Goal: Information Seeking & Learning: Learn about a topic

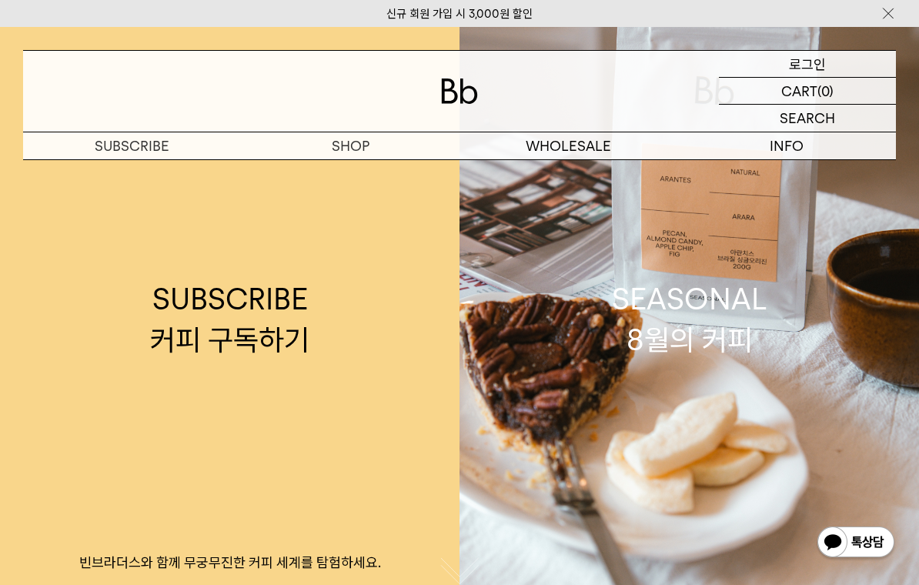
click at [827, 65] on div "LOGIN 로그인" at bounding box center [807, 64] width 177 height 26
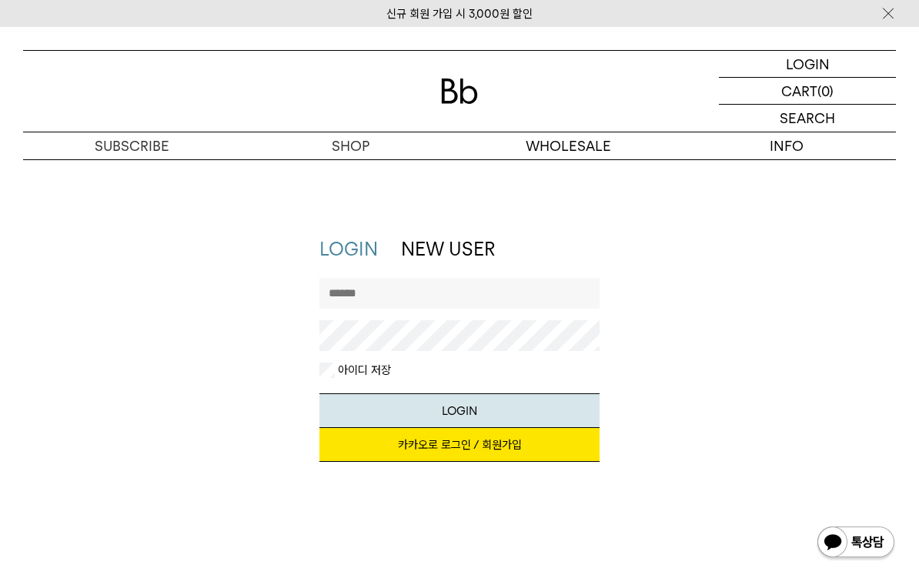
click at [422, 460] on link "카카오로 로그인 / 회원가입" at bounding box center [459, 445] width 281 height 34
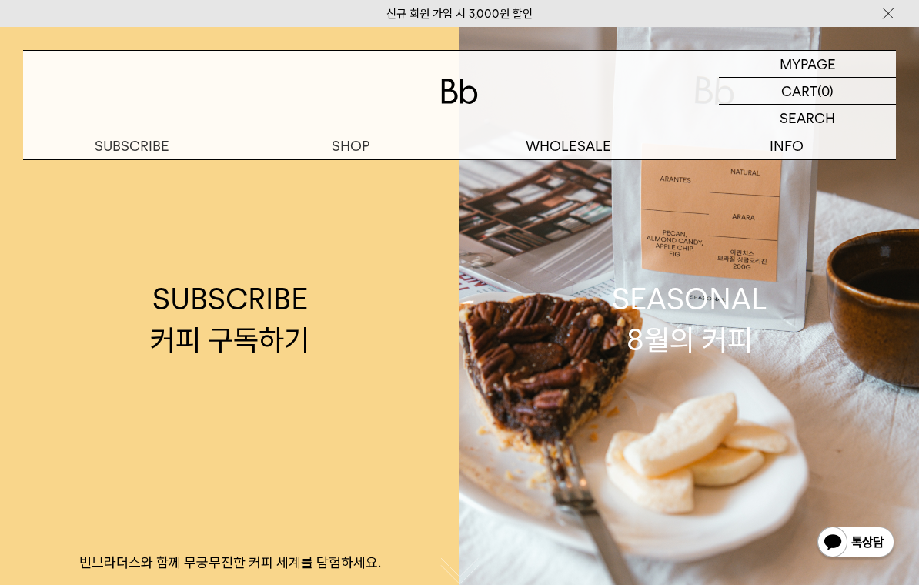
click at [0, 0] on p "마이페이지" at bounding box center [0, 0] width 0 height 0
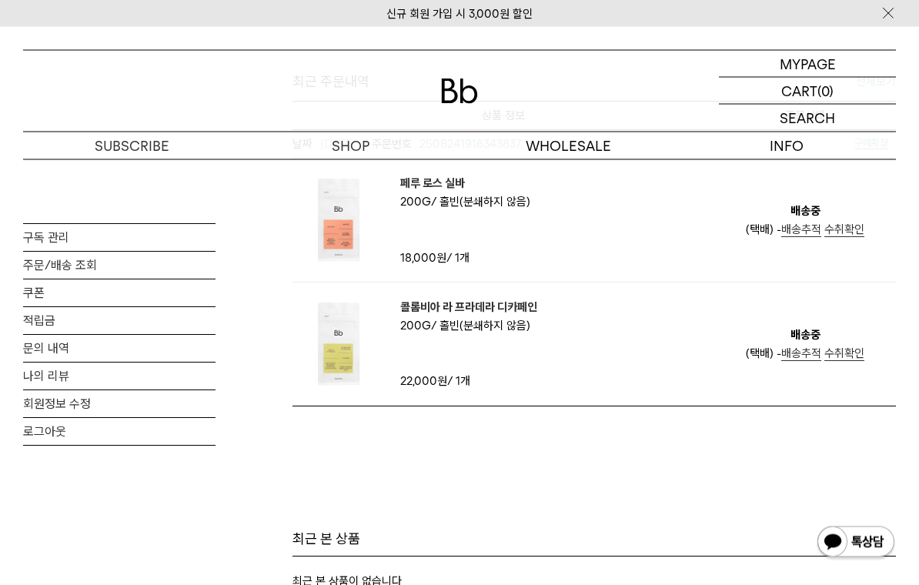
scroll to position [640, 0]
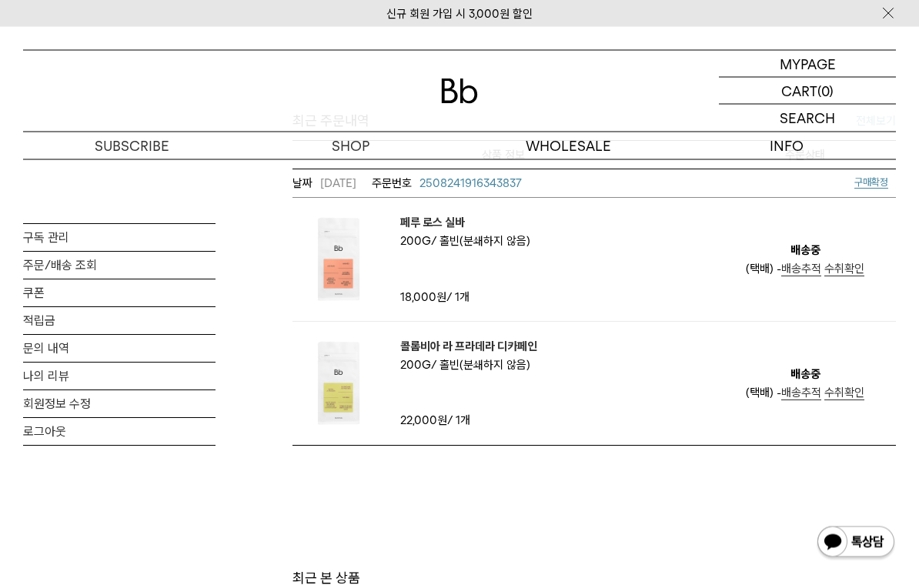
click at [402, 235] on span "용량 200g" at bounding box center [418, 242] width 36 height 14
click at [359, 251] on img at bounding box center [338, 260] width 92 height 92
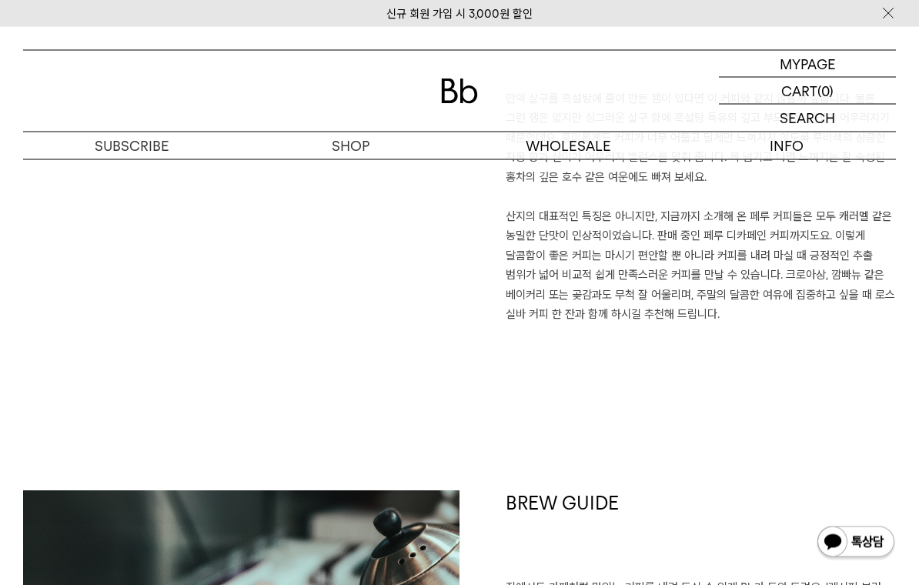
scroll to position [1147, 0]
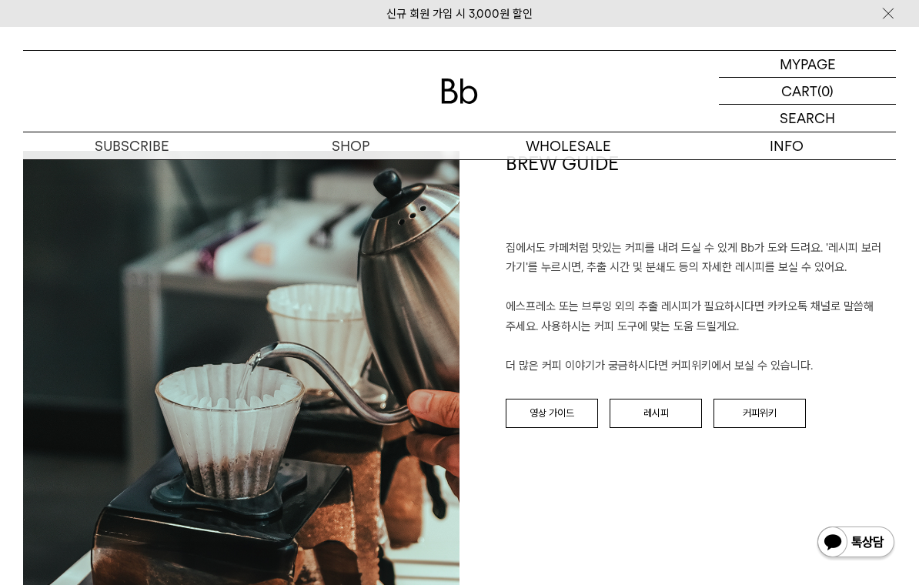
click at [569, 423] on link "영상 가이드" at bounding box center [552, 413] width 92 height 29
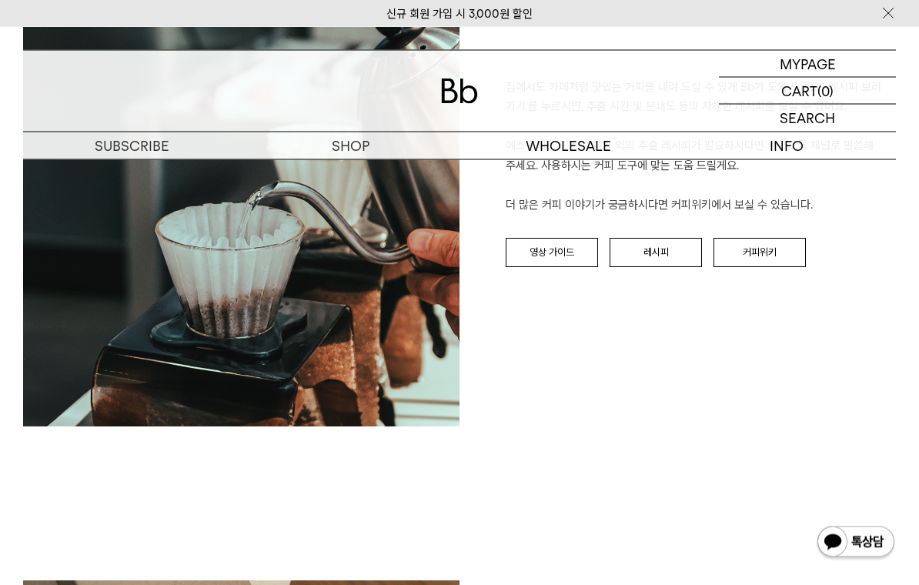
scroll to position [1633, 0]
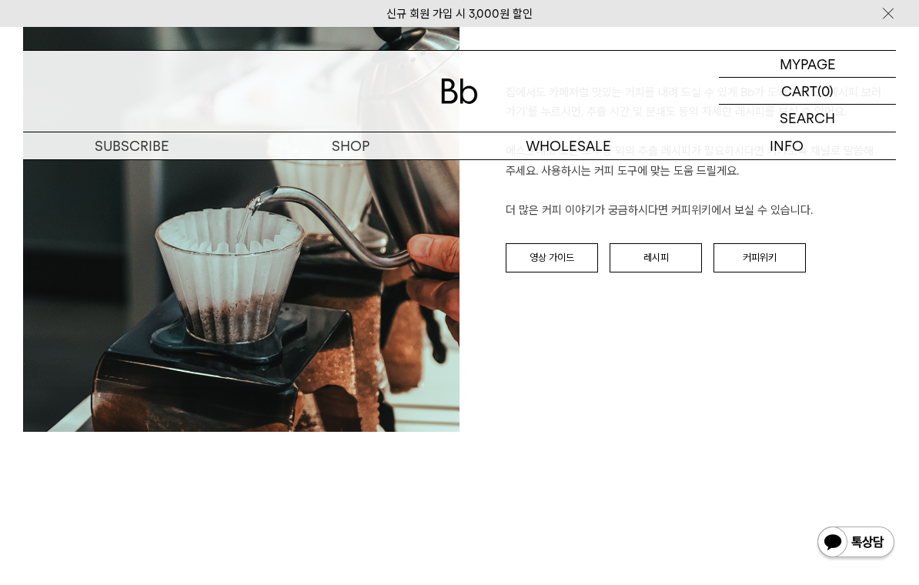
click at [748, 266] on link "커피위키" at bounding box center [760, 257] width 92 height 29
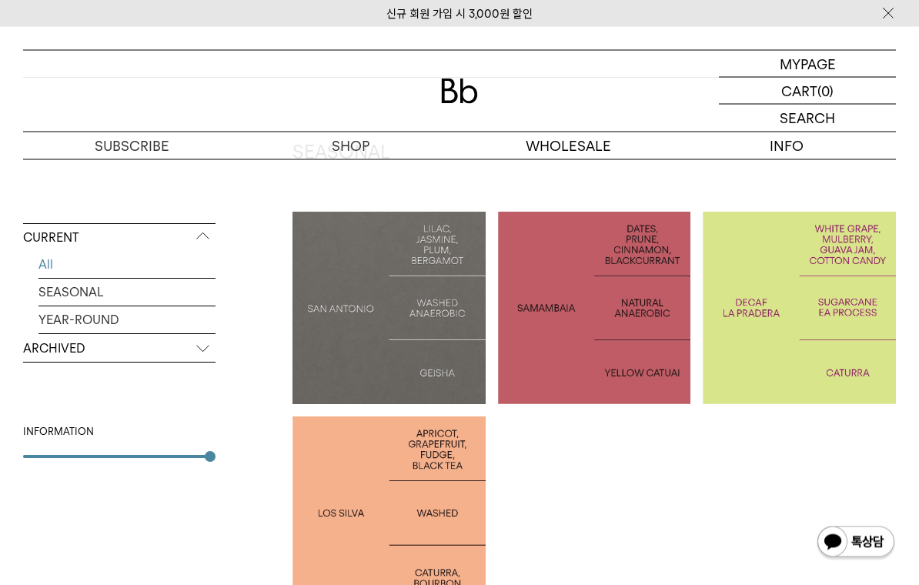
scroll to position [266, 0]
click at [410, 485] on div at bounding box center [388, 512] width 193 height 193
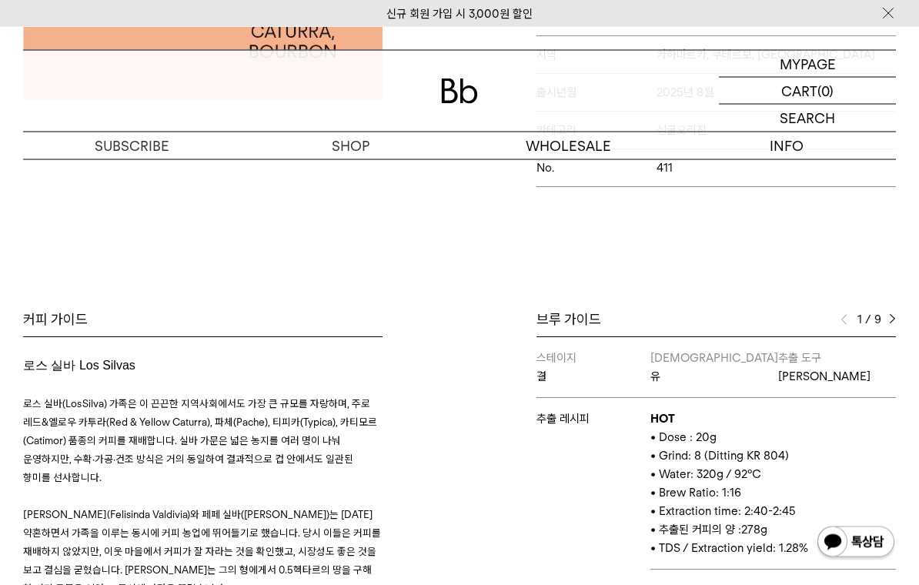
scroll to position [502, 0]
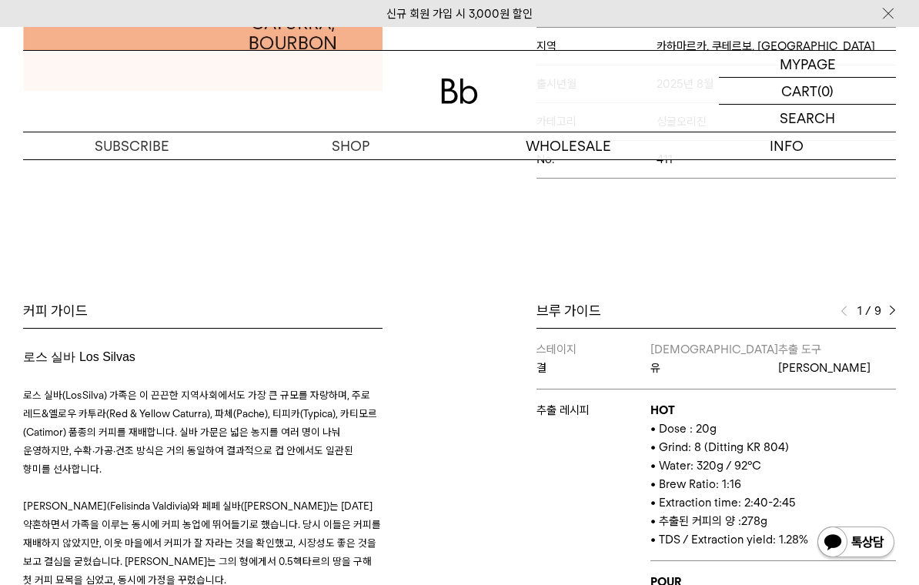
click at [12, 249] on div "Bb의 커피 ALL SEASONAL YEAR-ROUND AUCTION SERIES ARCHIVE 2023 2022 2021 2020 2019 …" at bounding box center [459, 282] width 919 height 1100
click at [793, 409] on p "HOT" at bounding box center [773, 410] width 246 height 18
click at [809, 249] on div "Bb의 커피 ALL SEASONAL YEAR-ROUND AUCTION SERIES ARCHIVE 2023 2022 2021 2020 2019 …" at bounding box center [459, 282] width 919 height 1100
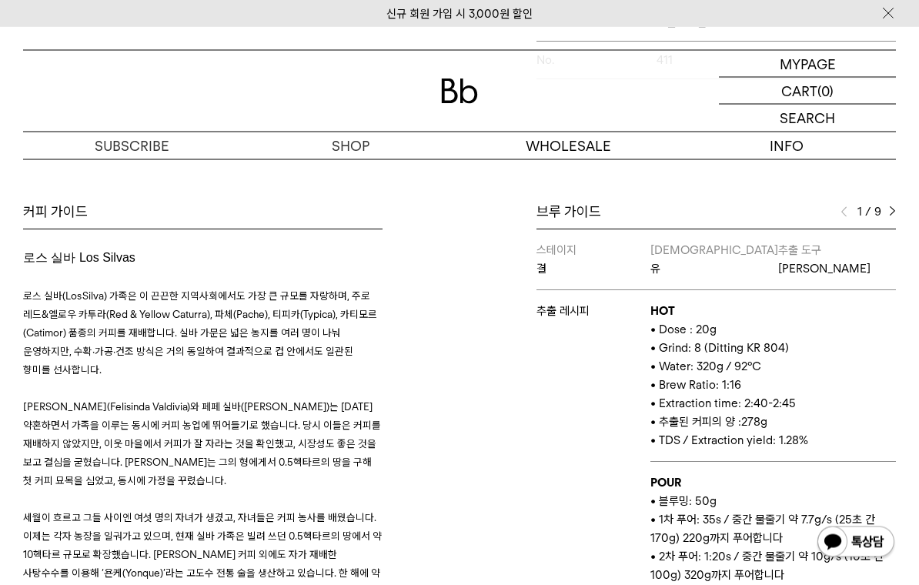
scroll to position [590, 0]
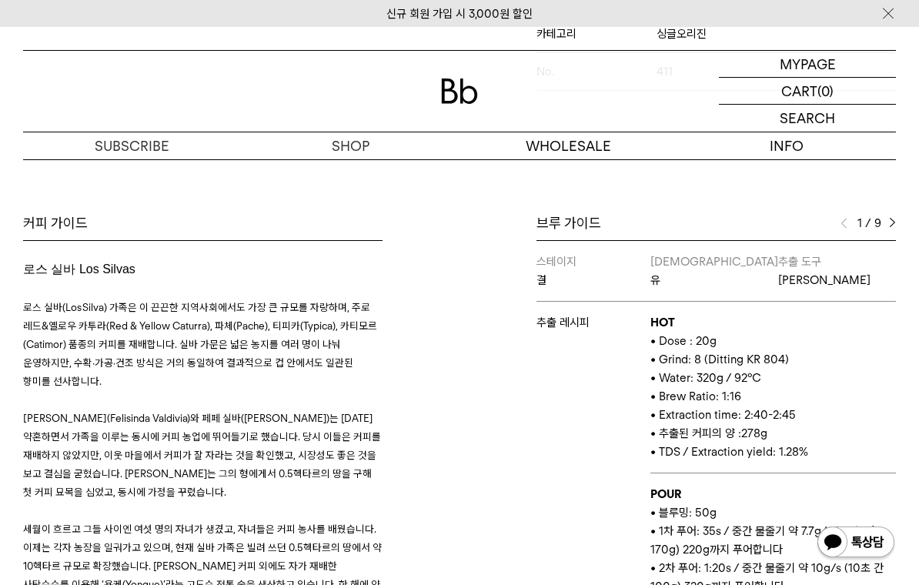
click at [893, 240] on div "브루 가이드 1 / 9 스테이지 결 바리스타 유 추출 도구 칼리타 웨이브 추출 레시피 HOT • Dose : 20g • Grind: 8 (Di…" at bounding box center [716, 440] width 359 height 453
click at [892, 229] on img at bounding box center [892, 223] width 7 height 11
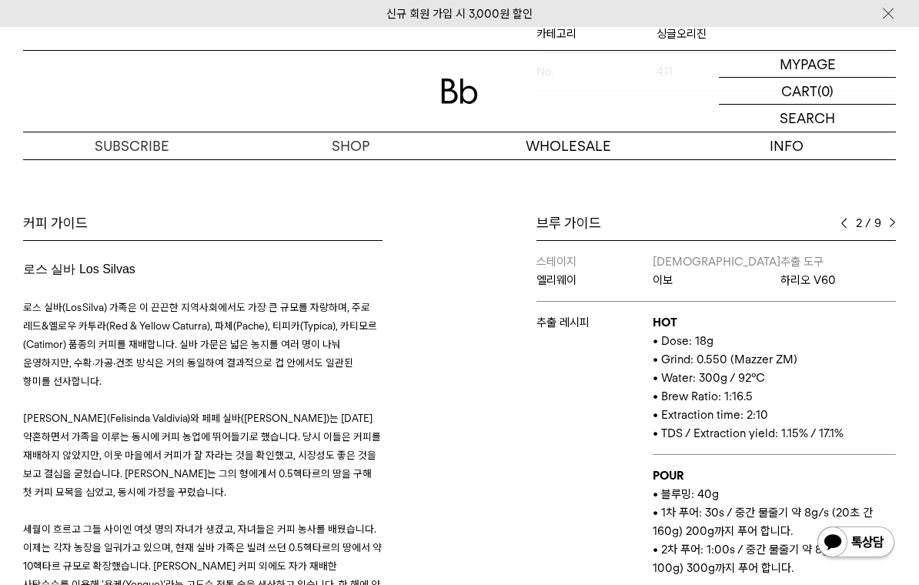
click at [888, 232] on div "2 / 9" at bounding box center [868, 223] width 55 height 18
click at [885, 240] on div "브루 가이드 2 / 9 스테이지 결 바리스타 유 추출 도구 칼리타 웨이브 추출 레시피 HOT • Dose : 20g • Grind: 8 (Di…" at bounding box center [716, 440] width 359 height 453
click at [891, 229] on img at bounding box center [892, 223] width 7 height 11
click at [914, 220] on div "커피 가이드 로스 실바 Los Silvas 로스 실바(Los Silva) 가족은 이 끈끈한 지역사회에서도 가장 큰 규모를 자랑하며, 주로 레드…" at bounding box center [459, 479] width 919 height 530
click at [889, 229] on img at bounding box center [892, 223] width 7 height 11
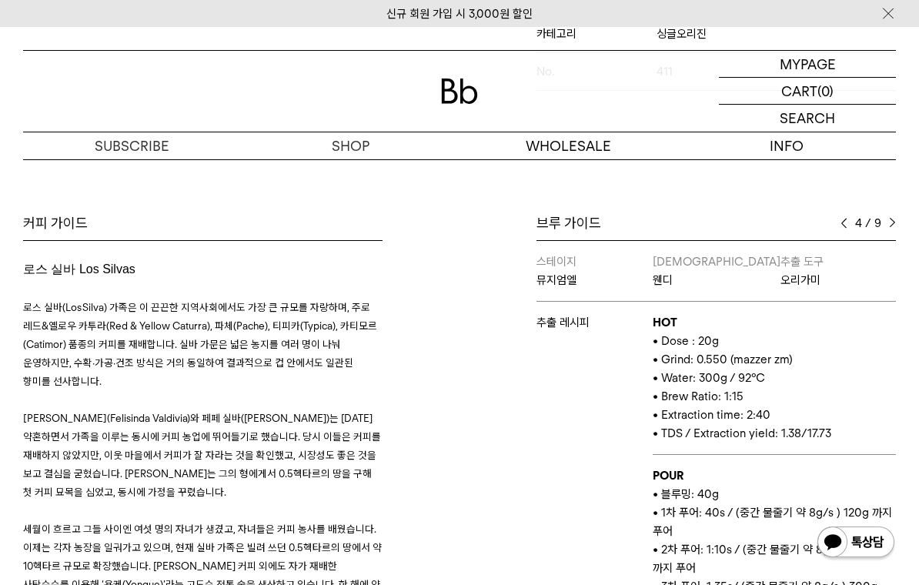
click at [894, 229] on img at bounding box center [892, 223] width 7 height 11
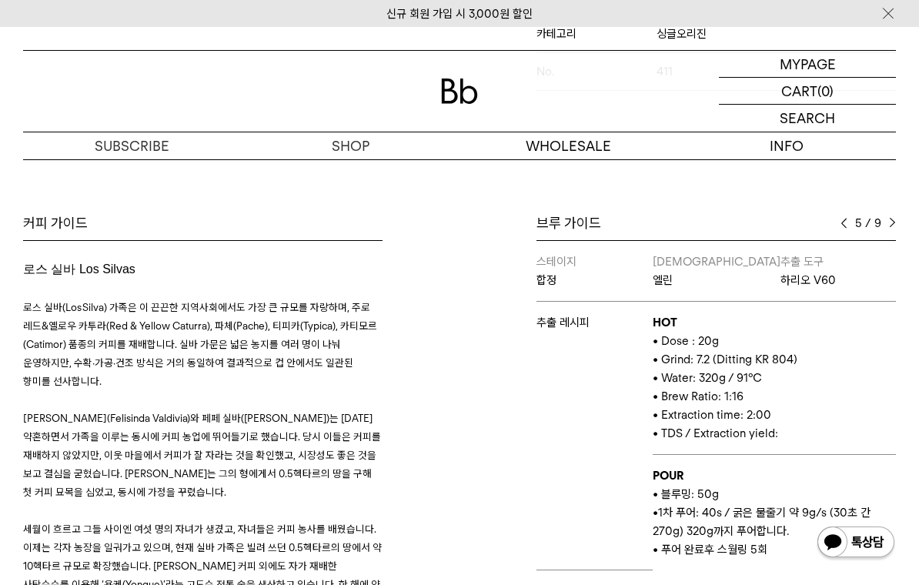
click at [891, 244] on div "브루 가이드 5 / 9 스테이지 결 바리스타 유 추출 도구 칼리타 웨이브 추출 레시피 HOT • Dose : 20g • Grind: 8 (Di…" at bounding box center [716, 440] width 359 height 453
click at [894, 240] on div "브루 가이드 5 / 9 스테이지 결 바리스타 유 추출 도구 칼리타 웨이브 추출 레시피 HOT • Dose : 20g • Grind: 8 (Di…" at bounding box center [716, 440] width 359 height 453
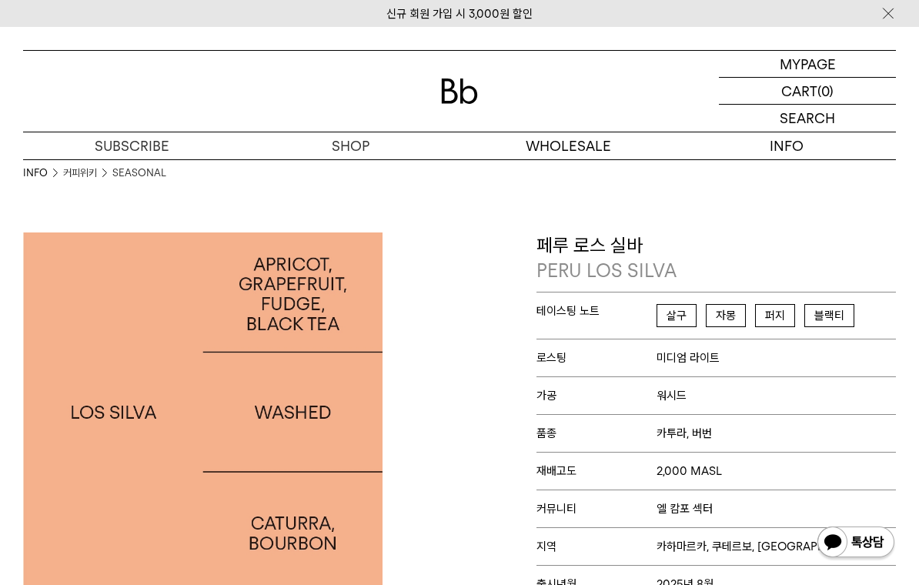
scroll to position [0, 0]
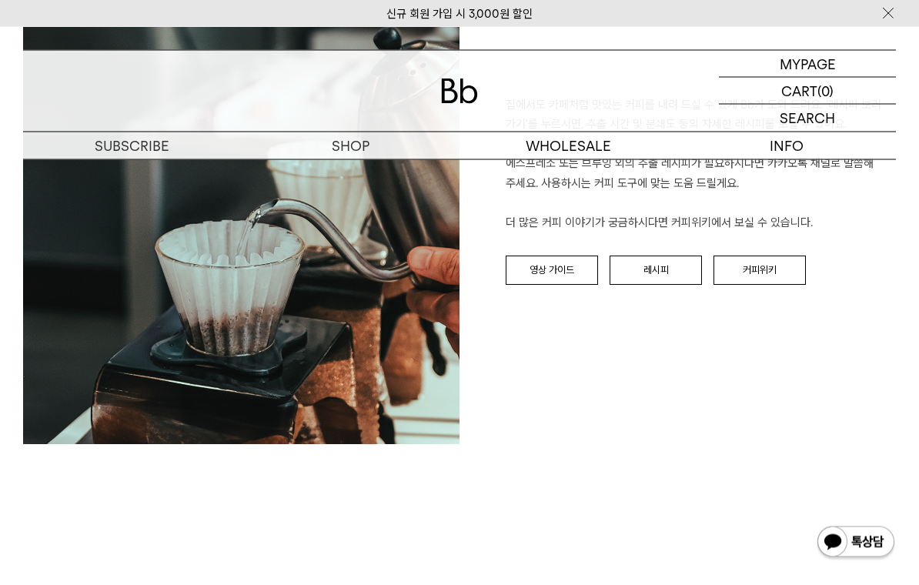
scroll to position [1600, 0]
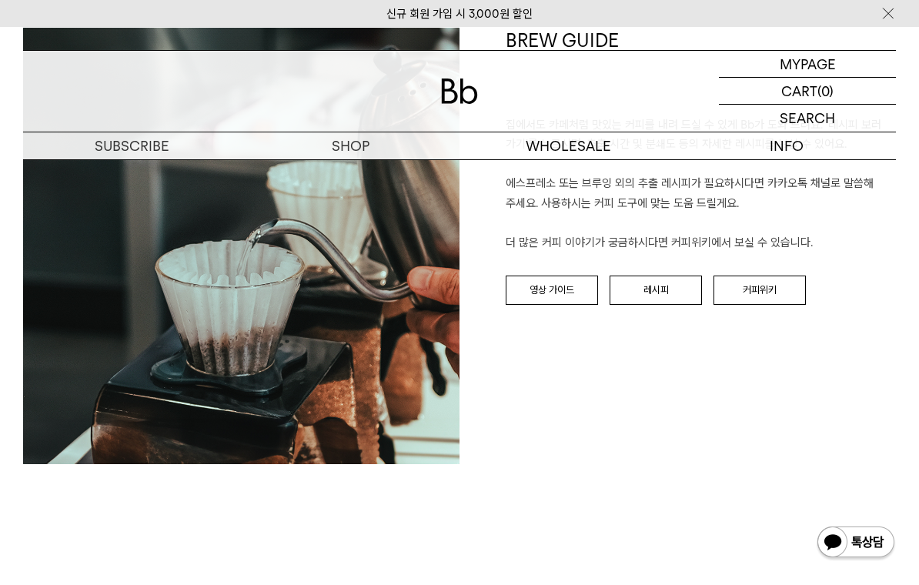
click at [672, 295] on link "레시피" at bounding box center [656, 290] width 92 height 29
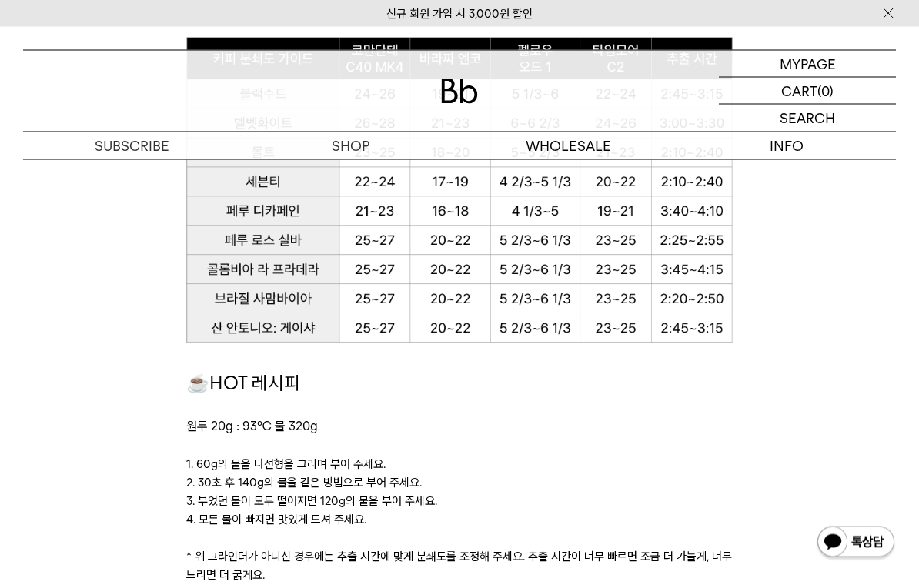
scroll to position [1092, 0]
click at [818, 75] on p "마이페이지" at bounding box center [808, 64] width 62 height 26
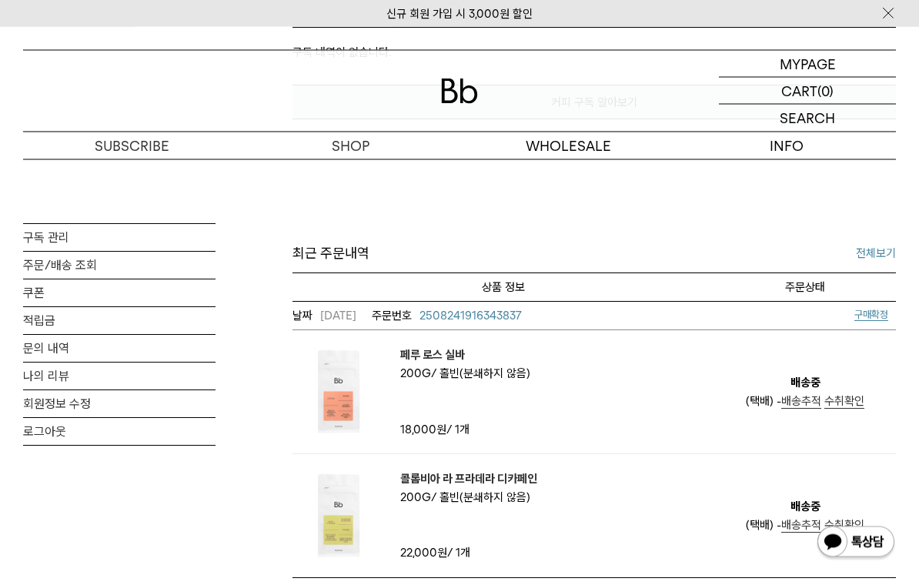
scroll to position [509, 0]
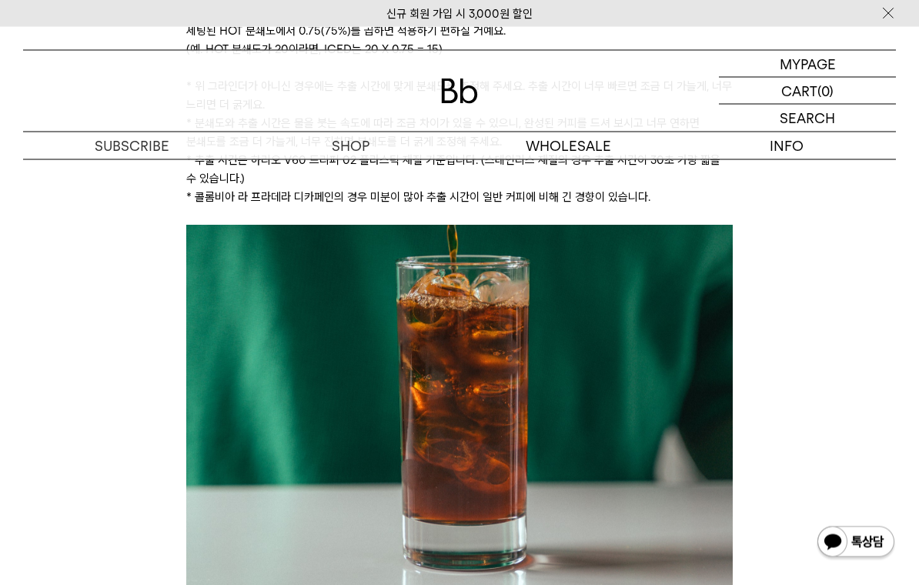
scroll to position [2696, 0]
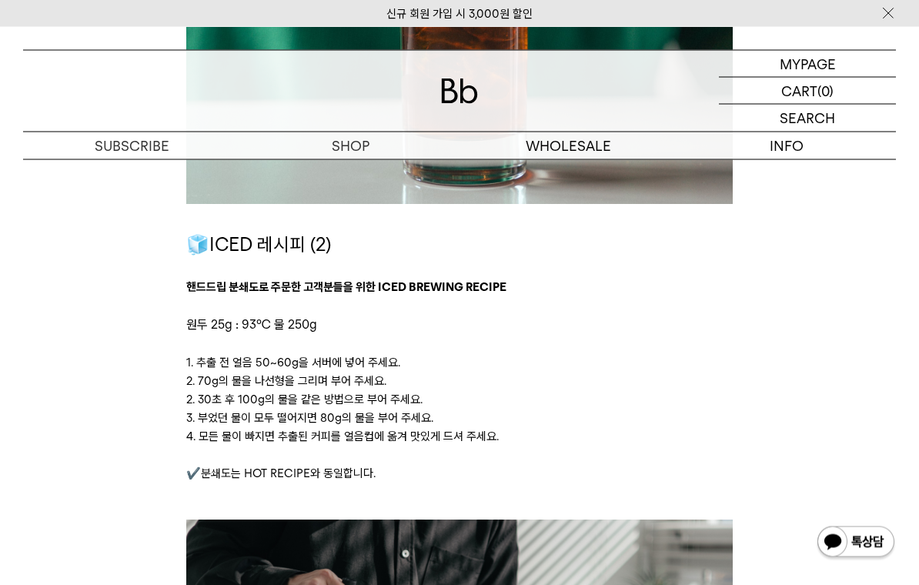
click at [105, 512] on div "집에서도 카페처럼 맛있는 커피 내리는 방법 커피 추출의 핵심은 '커피 성분을 더 또는 덜 추출하는 것' 이라고 생각해요. 먼저 아래 레시피를 …" at bounding box center [459, 68] width 842 height 4721
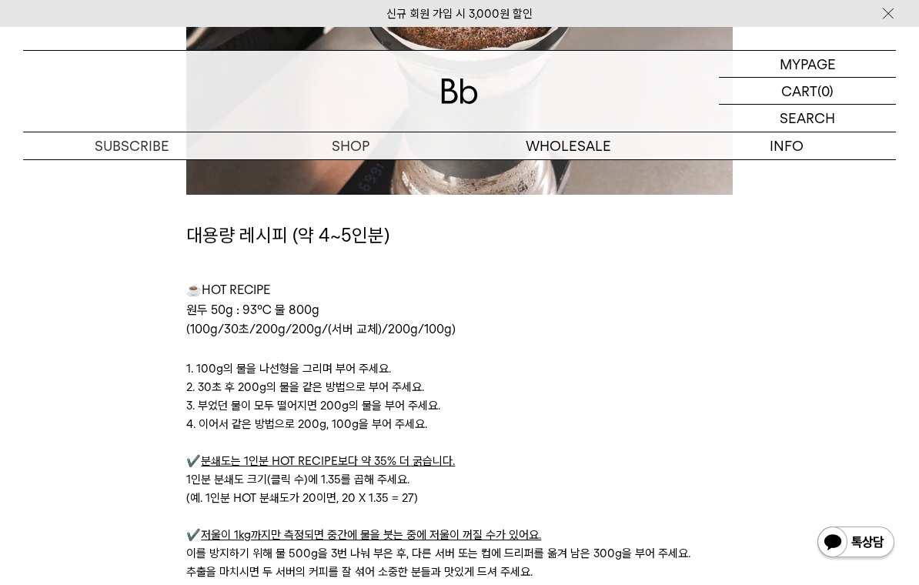
scroll to position [4293, 0]
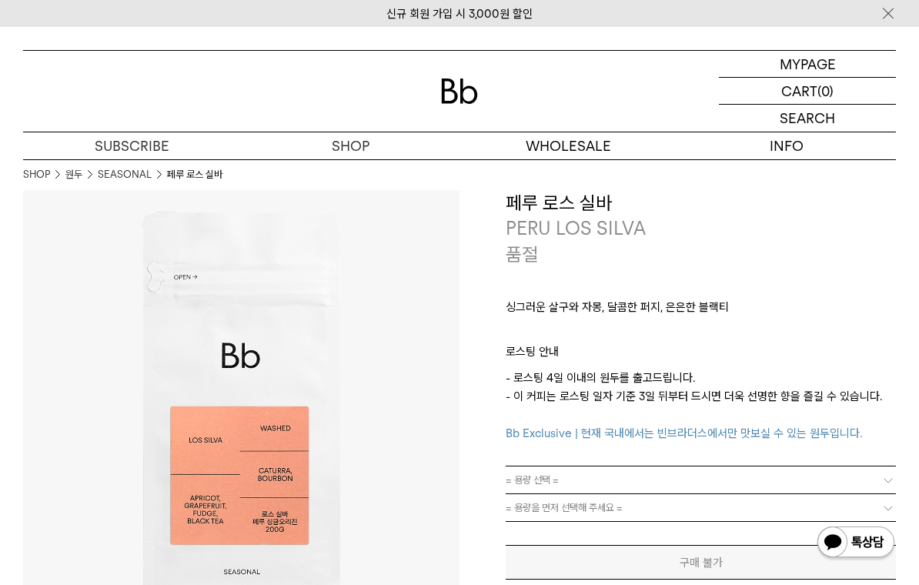
scroll to position [1600, 0]
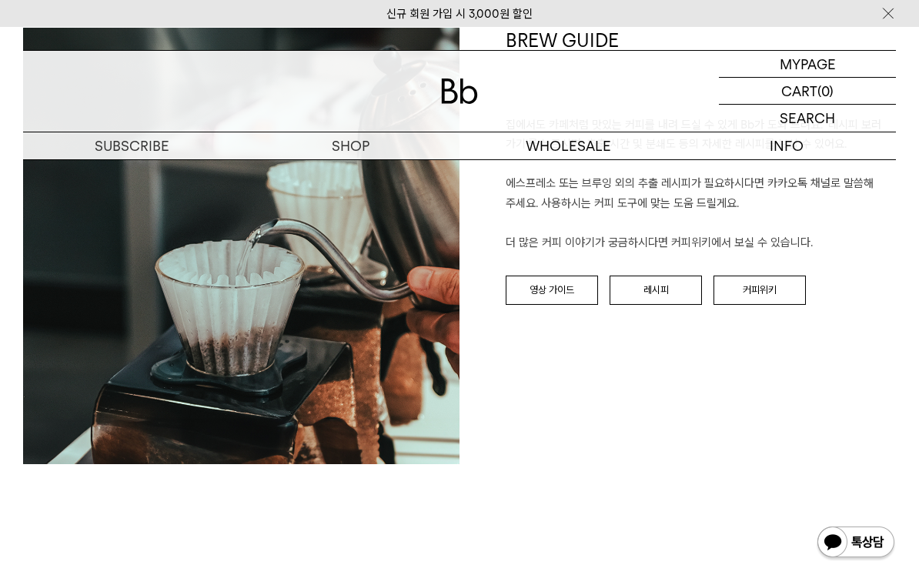
click at [754, 297] on link "커피위키" at bounding box center [760, 290] width 92 height 29
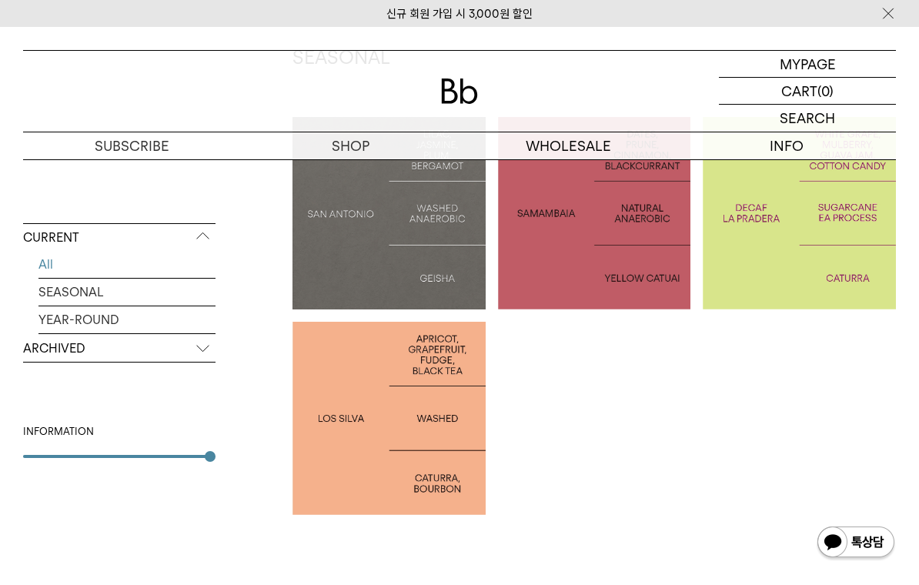
scroll to position [422, 0]
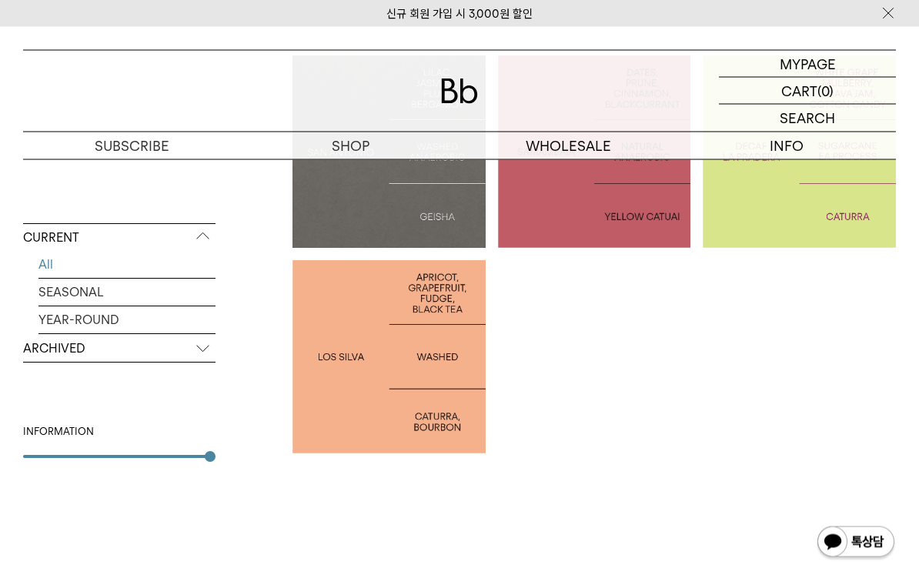
click at [413, 383] on div at bounding box center [388, 357] width 193 height 193
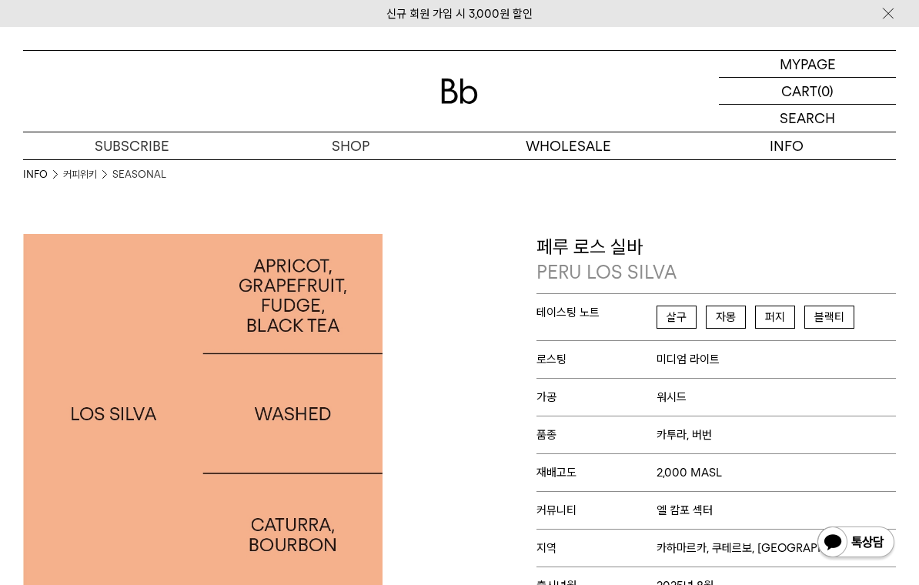
click at [688, 334] on span "살구 자몽 [PERSON_NAME]" at bounding box center [760, 322] width 207 height 32
click at [727, 325] on span "자몽" at bounding box center [726, 317] width 40 height 23
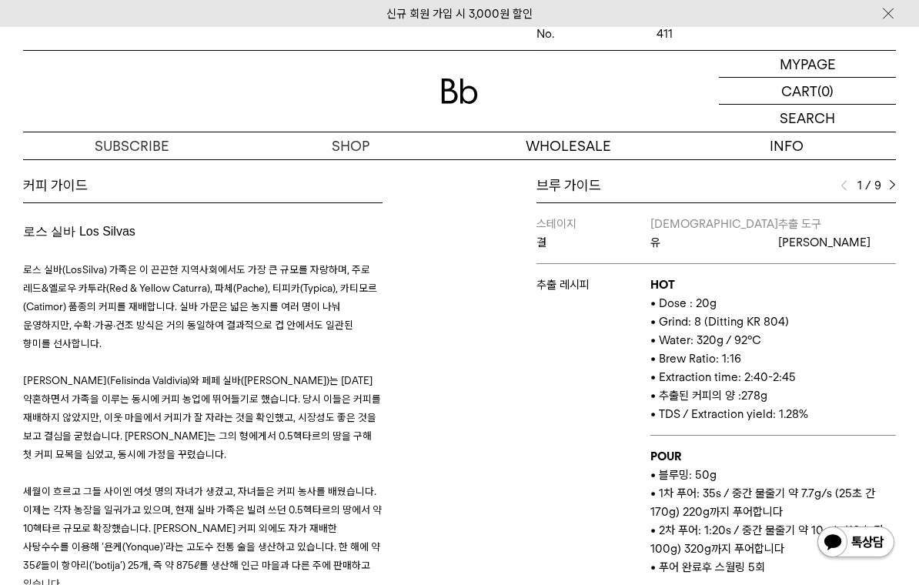
scroll to position [618, 0]
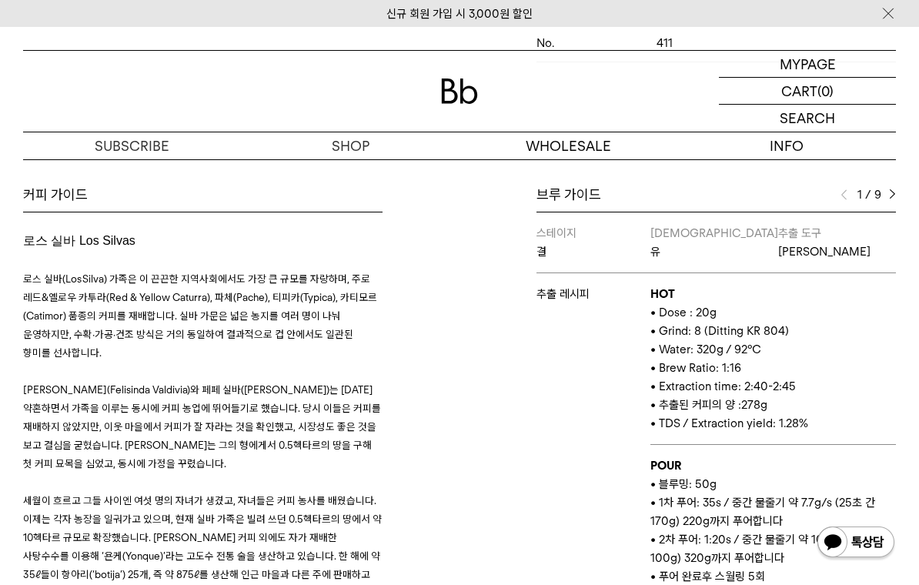
click at [884, 204] on div "1 / 9" at bounding box center [868, 195] width 55 height 18
click at [893, 200] on img at bounding box center [892, 194] width 7 height 11
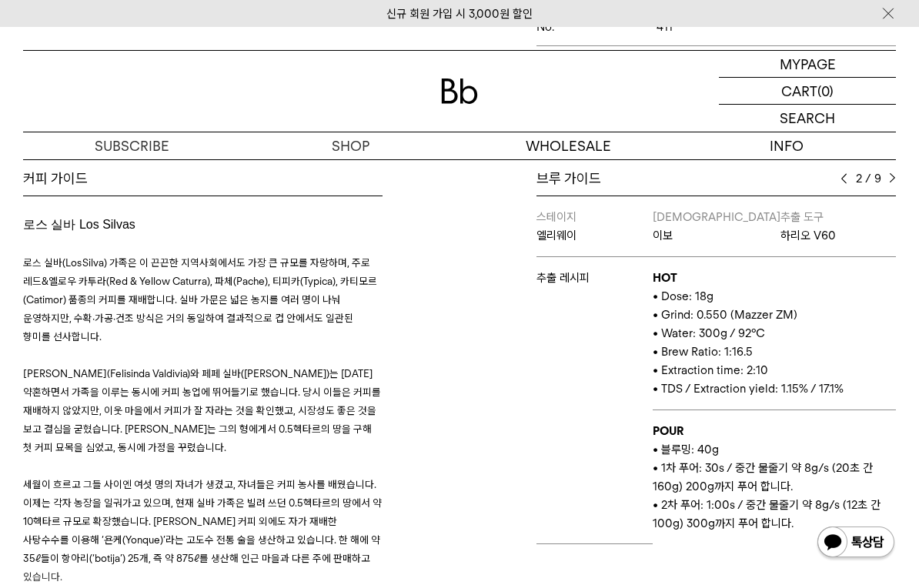
scroll to position [622, 0]
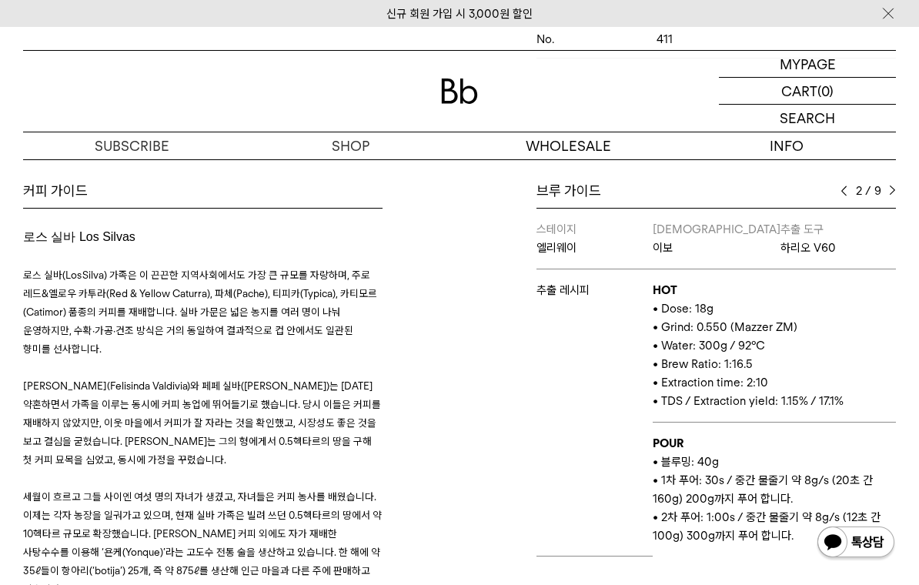
click at [894, 196] on img at bounding box center [892, 191] width 7 height 11
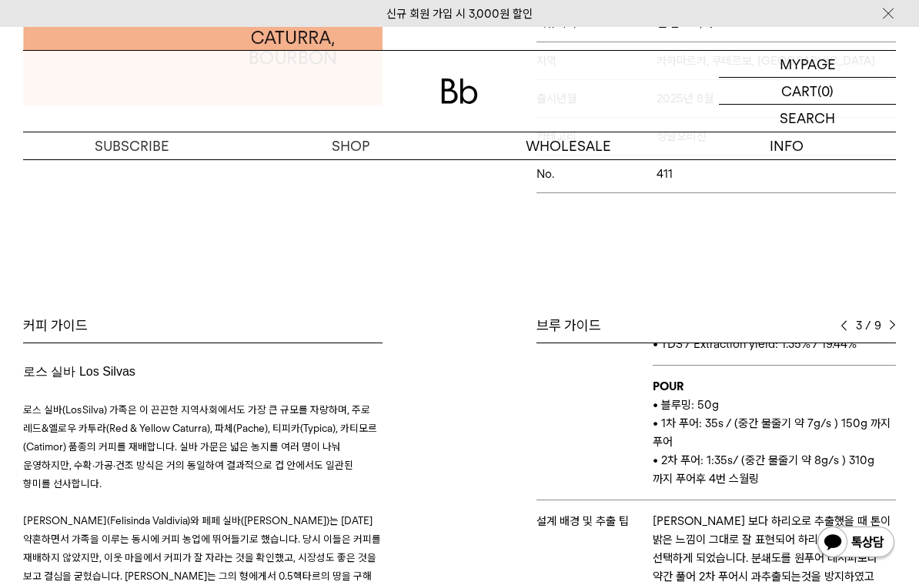
scroll to position [486, 0]
click at [891, 332] on img at bounding box center [892, 326] width 7 height 11
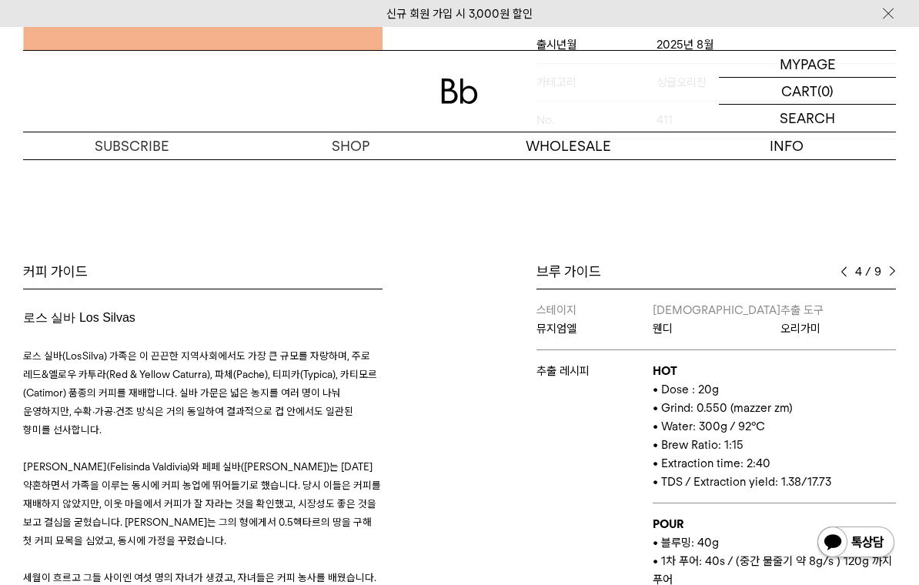
scroll to position [547, 0]
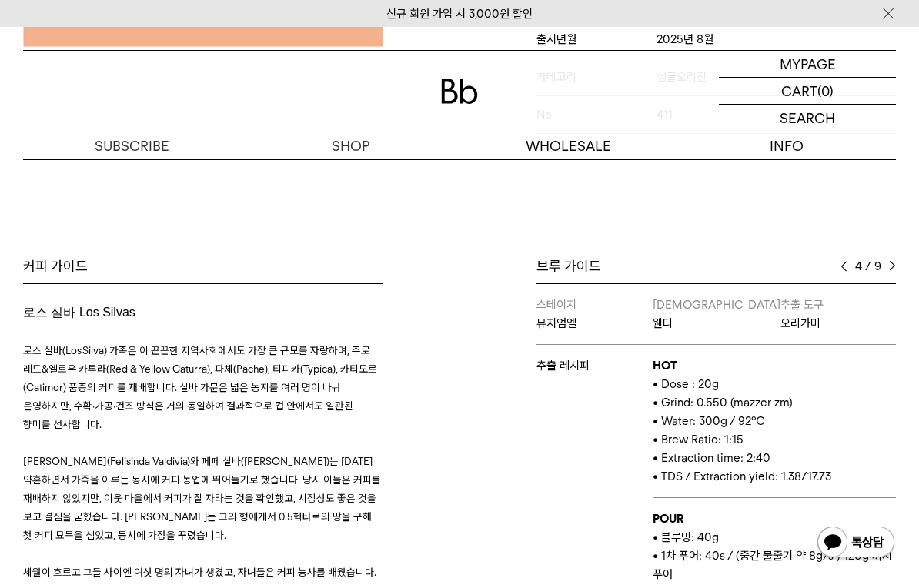
click at [892, 272] on img at bounding box center [892, 266] width 7 height 11
click at [892, 286] on div "브루 가이드 5 / 9 스테이지 결 바리스타 유 추출 도구 칼리타 웨이브 추출 레시피 HOT • Dose : 20g • Grind: 8 (Di…" at bounding box center [716, 483] width 359 height 453
click at [894, 272] on img at bounding box center [892, 266] width 7 height 11
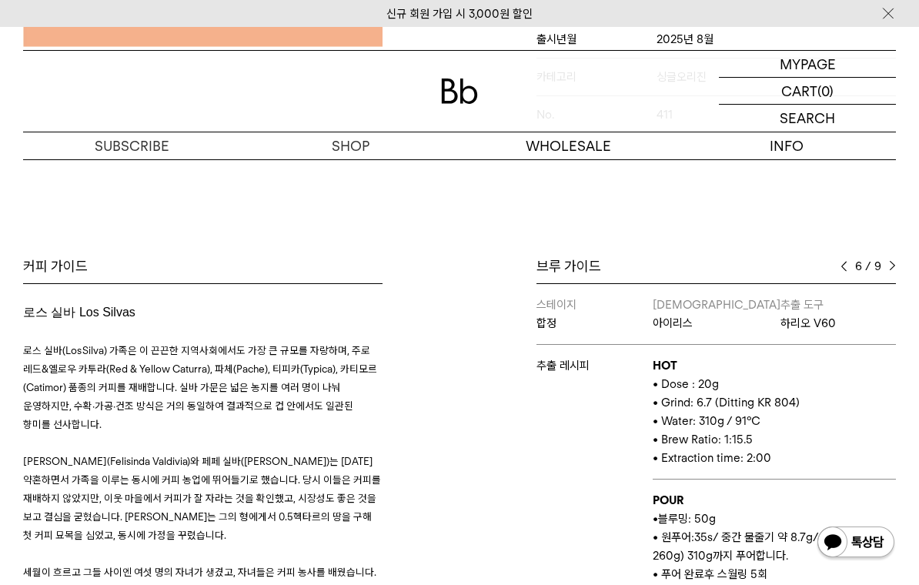
click at [894, 271] on img at bounding box center [892, 266] width 7 height 11
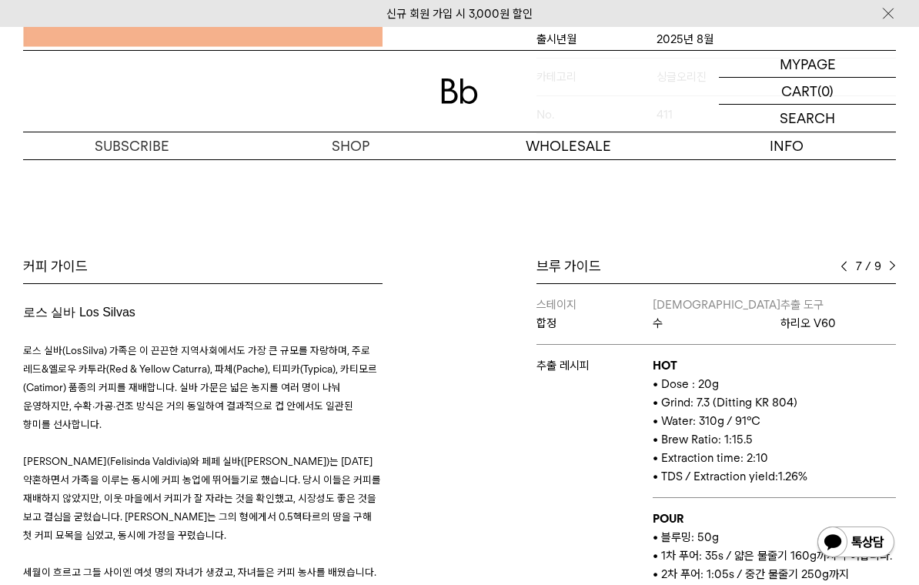
click at [895, 272] on img at bounding box center [892, 266] width 7 height 11
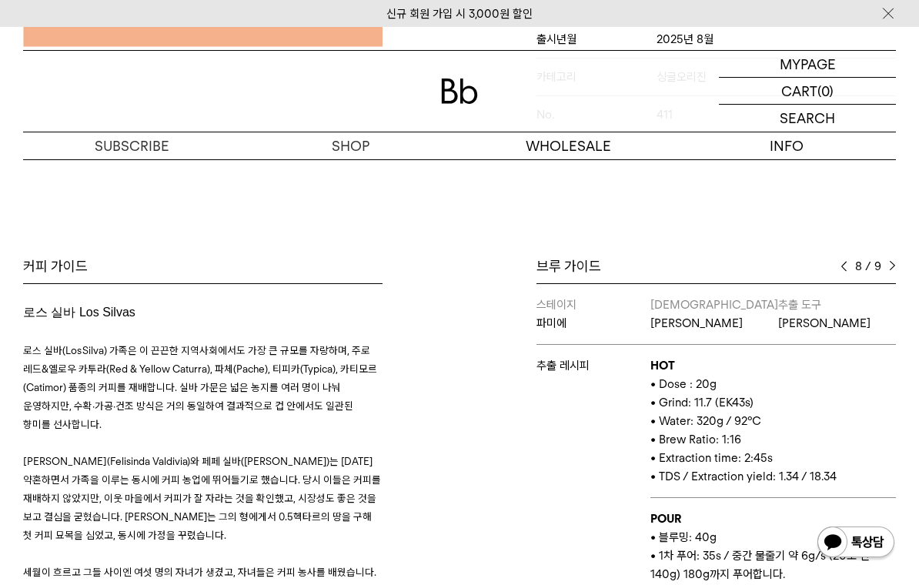
click at [893, 272] on img at bounding box center [892, 266] width 7 height 11
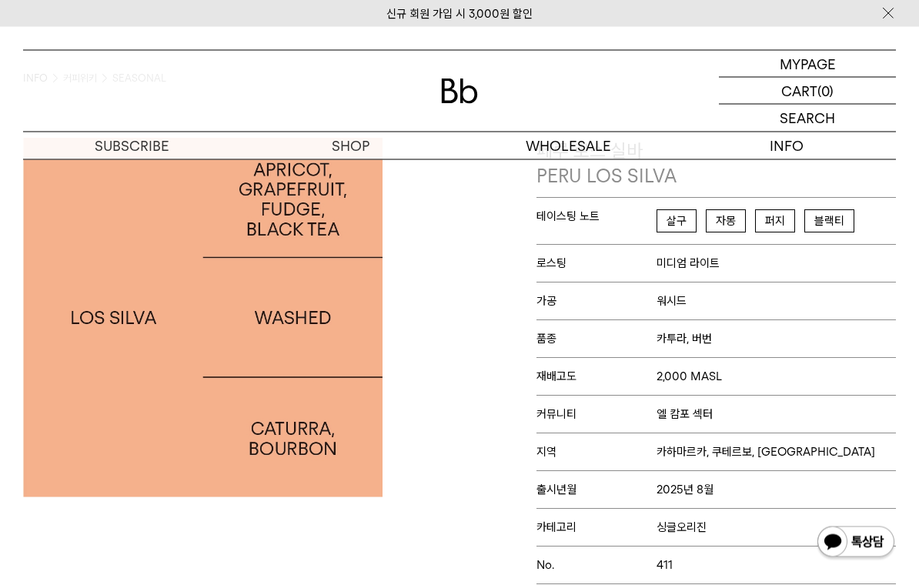
scroll to position [0, 0]
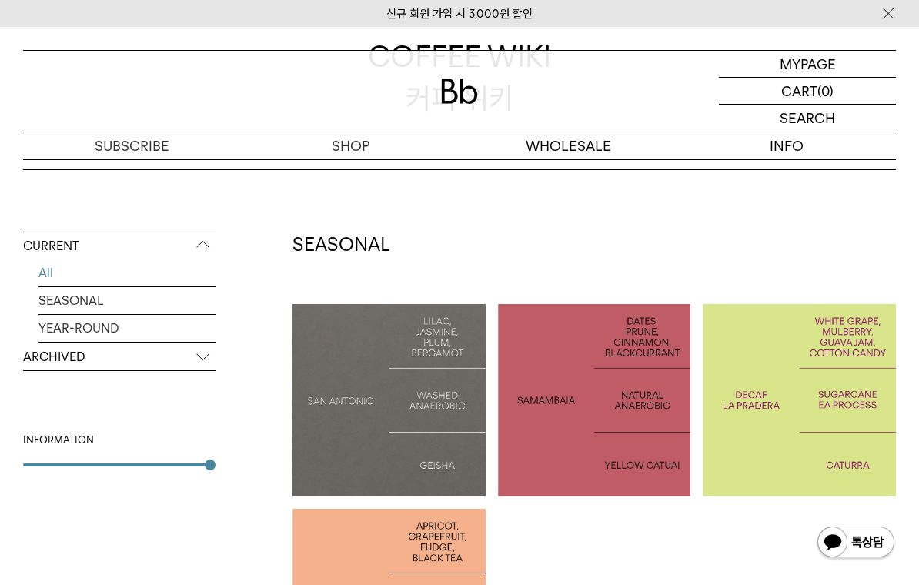
scroll to position [244, 0]
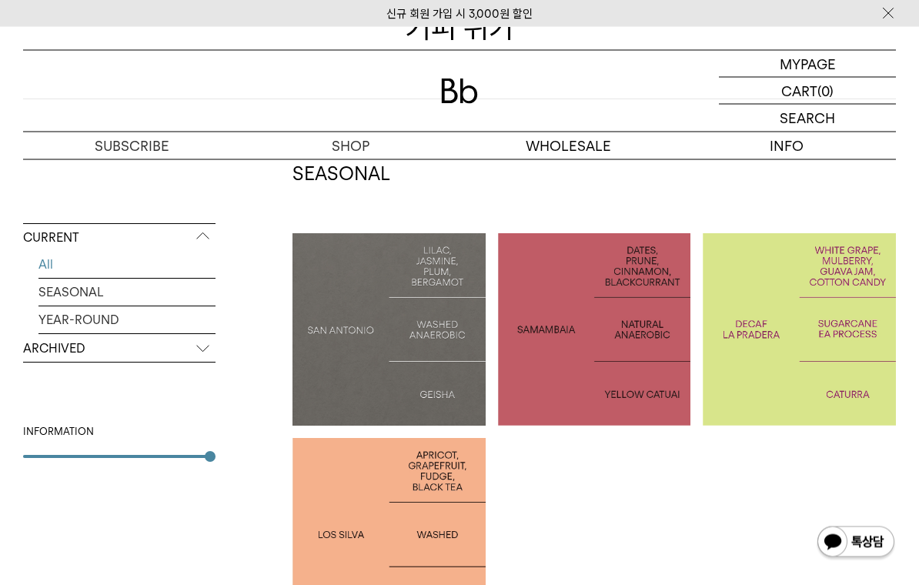
click at [818, 376] on div at bounding box center [799, 330] width 193 height 193
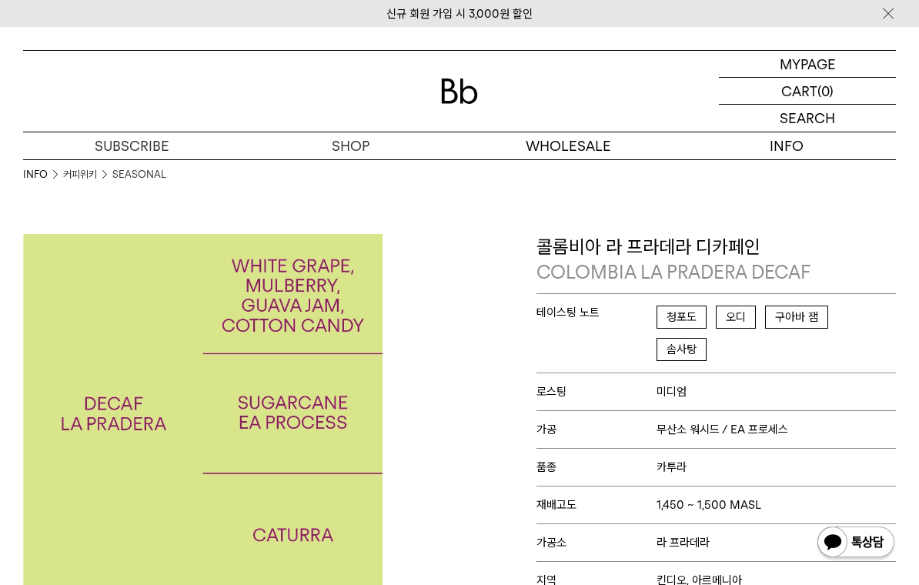
click at [849, 448] on p "품종 카투라" at bounding box center [716, 467] width 359 height 38
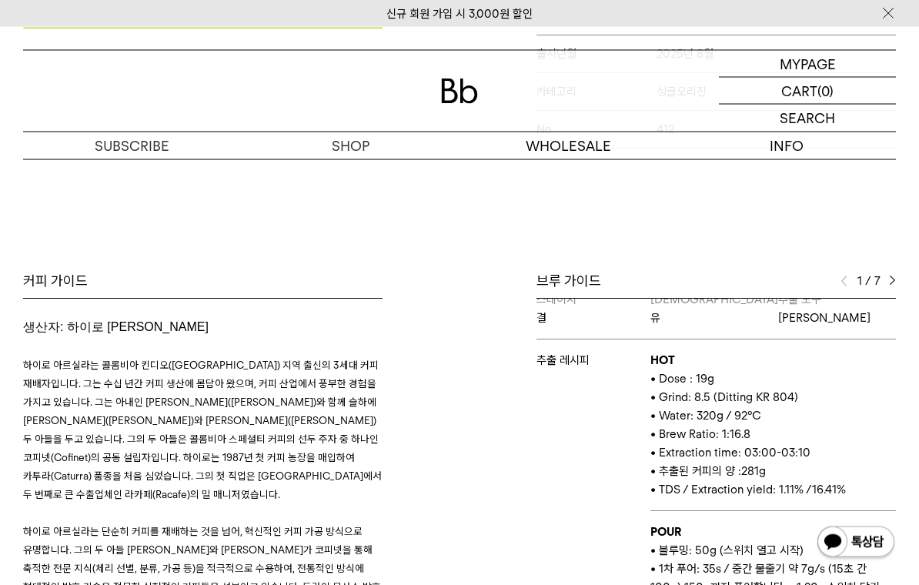
scroll to position [557, 0]
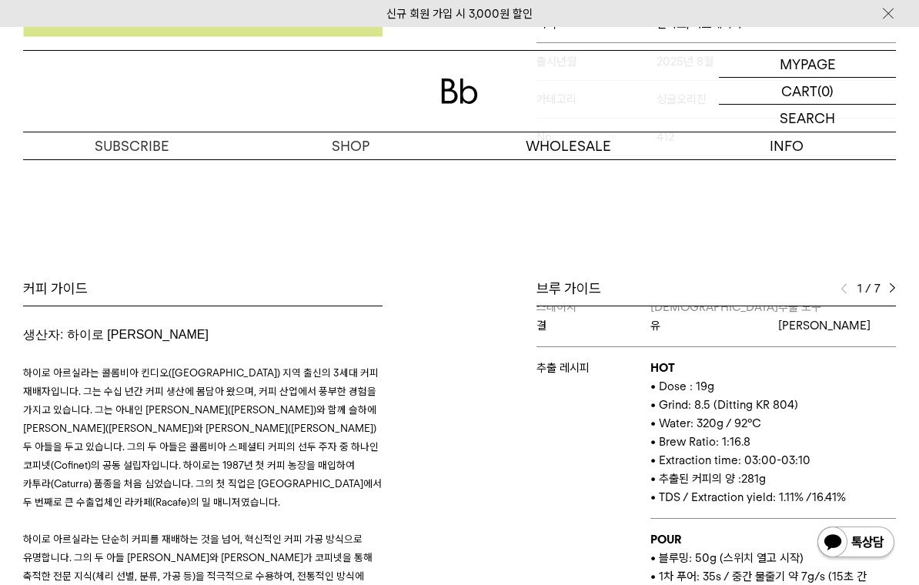
click at [891, 279] on div "1 / 7" at bounding box center [868, 288] width 55 height 18
click at [885, 279] on div "브루 가이드 1 / 7 스테이지 결 바리스타 유 추출 도구 하리오 스위치 추출 레시피 HOT • Dose : 19g • Grind: 8.5 (…" at bounding box center [716, 505] width 359 height 453
click at [877, 279] on span "7" at bounding box center [877, 288] width 7 height 18
click at [883, 279] on div "1 / 7" at bounding box center [868, 288] width 55 height 18
click at [894, 283] on img at bounding box center [892, 288] width 7 height 11
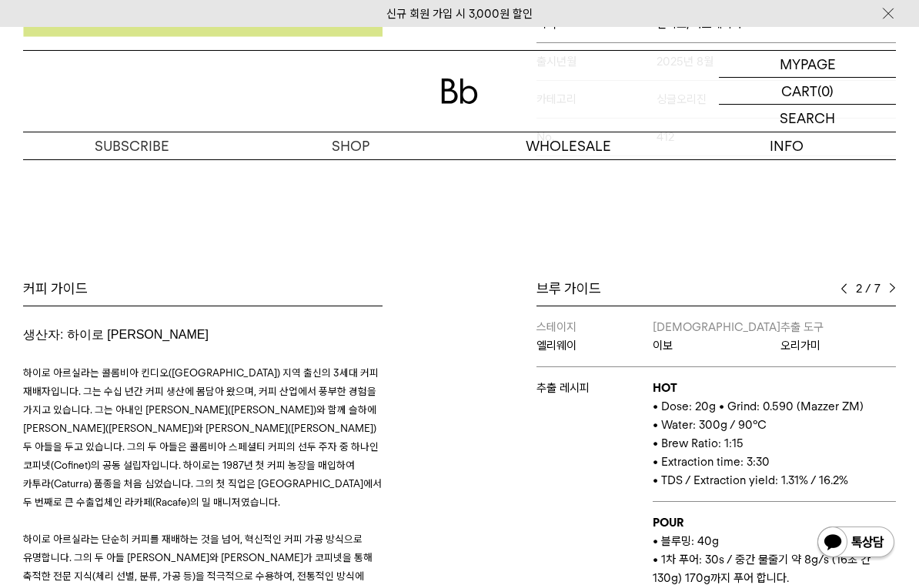
scroll to position [0, 0]
click at [892, 283] on img at bounding box center [892, 288] width 7 height 11
click at [890, 283] on img at bounding box center [892, 288] width 7 height 11
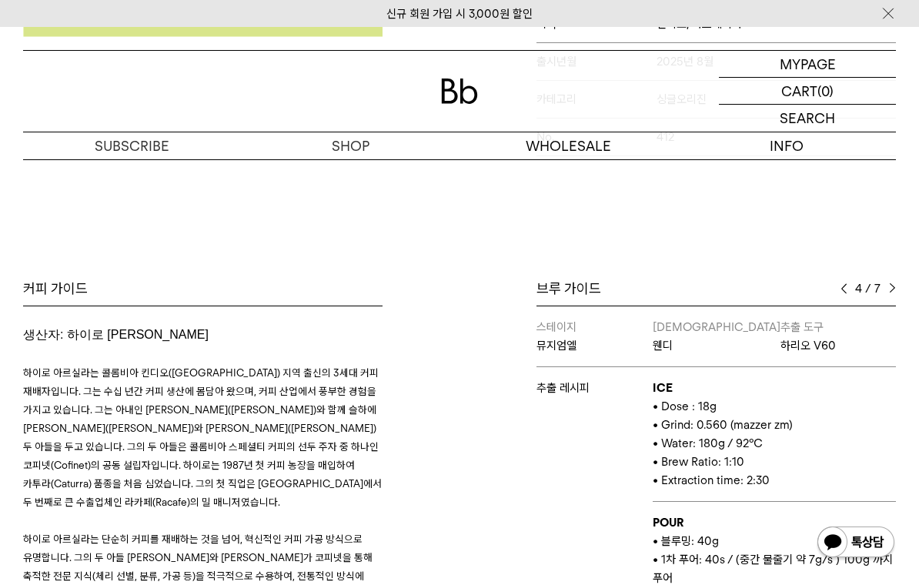
click at [892, 283] on img at bounding box center [892, 288] width 7 height 11
click at [840, 279] on div "브루 가이드 5 / 7 스테이지 결 바리스타 유 추출 도구 하리오 스위치 추출 레시피 HOT • Dose : 19g • Grind: 8.5 (…" at bounding box center [716, 505] width 359 height 453
click at [846, 283] on img at bounding box center [844, 288] width 7 height 11
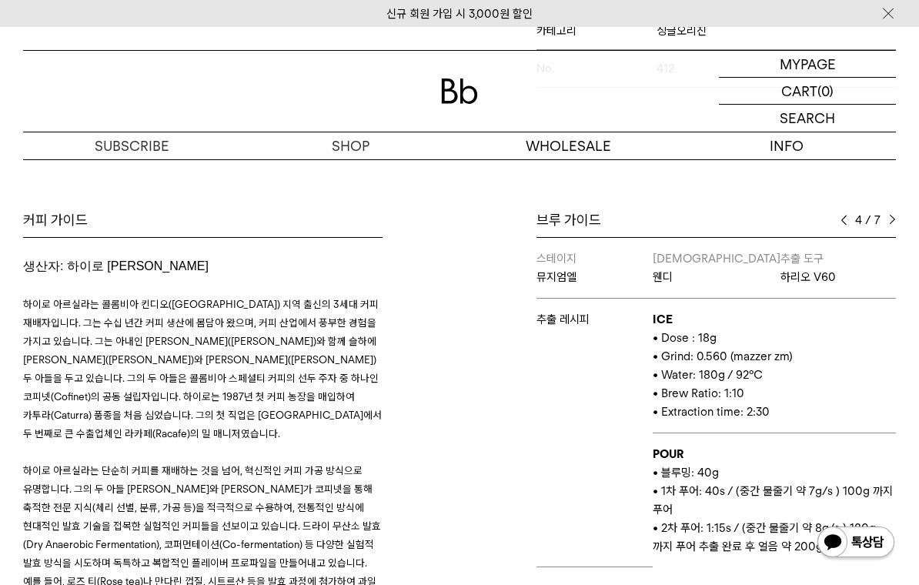
scroll to position [612, 0]
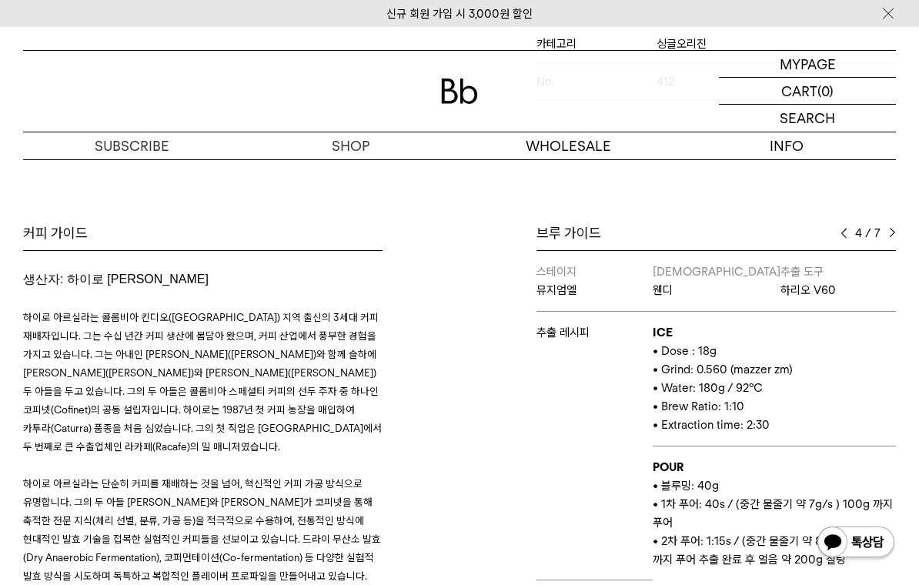
click at [892, 228] on img at bounding box center [892, 233] width 7 height 11
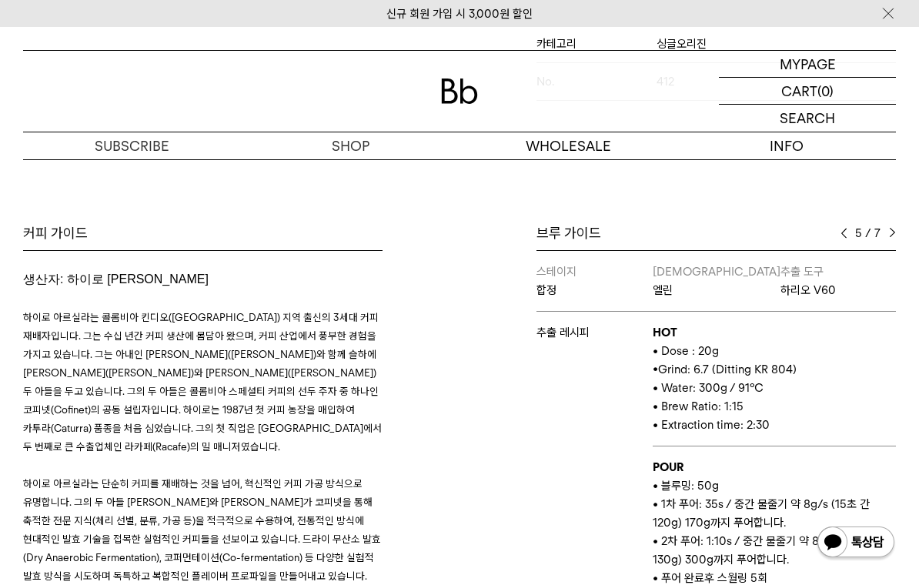
click at [889, 224] on div "브루 가이드 5 / 7 스테이지 결 바리스타 유 추출 도구 하리오 스위치 추출 레시피 HOT • Dose : 19g • Grind: 8.5 (…" at bounding box center [716, 450] width 359 height 453
click at [887, 224] on div "5 / 7" at bounding box center [868, 233] width 55 height 18
click at [881, 224] on div "브루 가이드 5 / 7 스테이지 결 바리스타 유 추출 도구 하리오 스위치 추출 레시피 HOT • Dose : 19g • Grind: 8.5 (…" at bounding box center [716, 450] width 359 height 453
click at [880, 224] on div "브루 가이드 5 / 7 스테이지 결 바리스타 유 추출 도구 하리오 스위치 추출 레시피 HOT • Dose : 19g • Grind: 8.5 (…" at bounding box center [716, 450] width 359 height 453
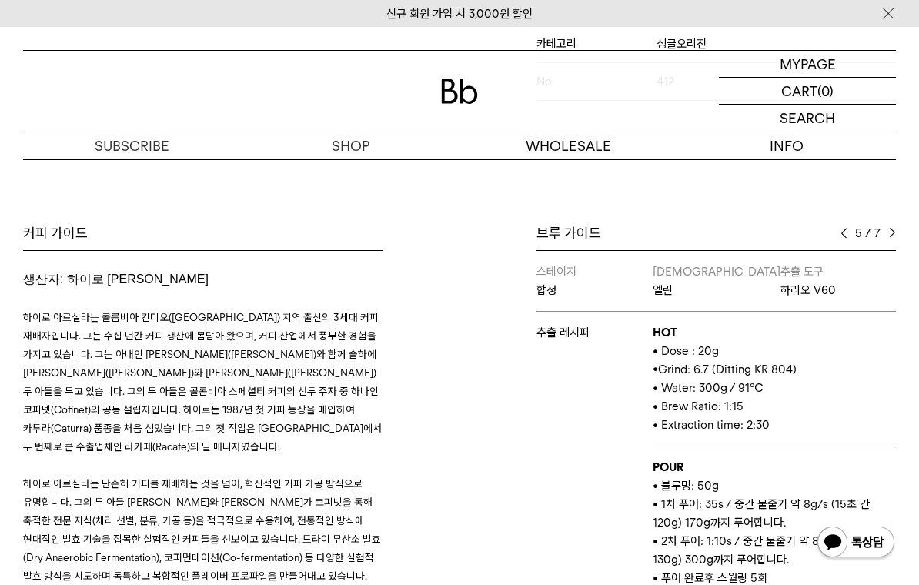
click at [894, 228] on img at bounding box center [892, 233] width 7 height 11
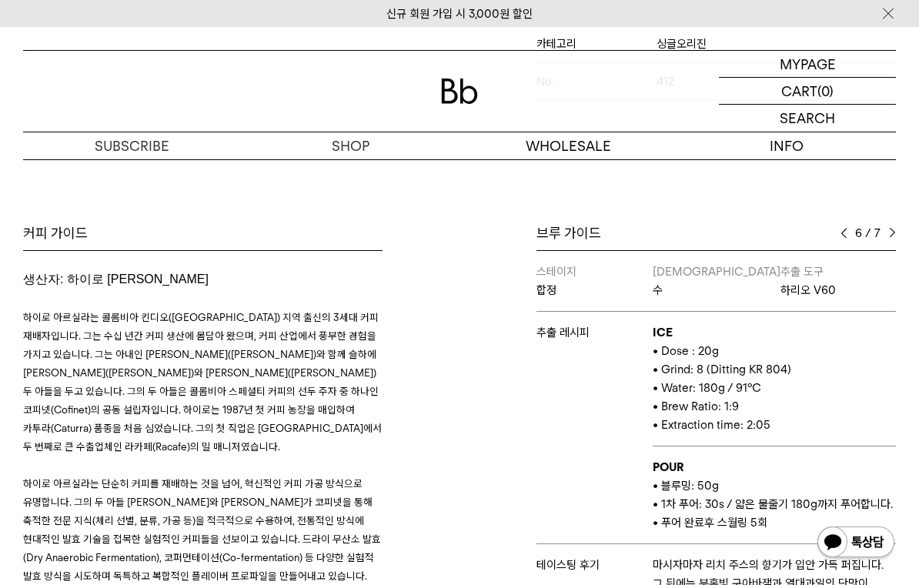
click at [891, 224] on div "6 / 7" at bounding box center [868, 233] width 55 height 18
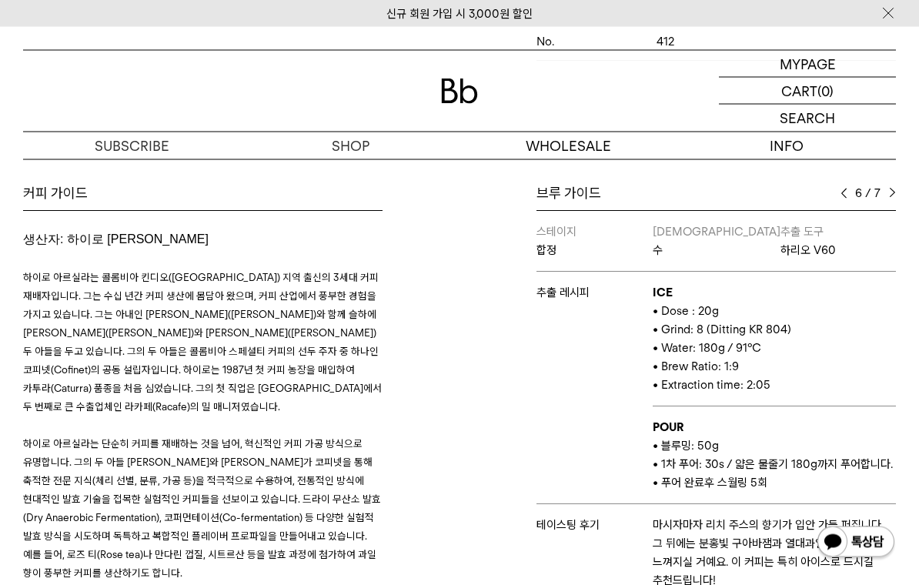
scroll to position [654, 0]
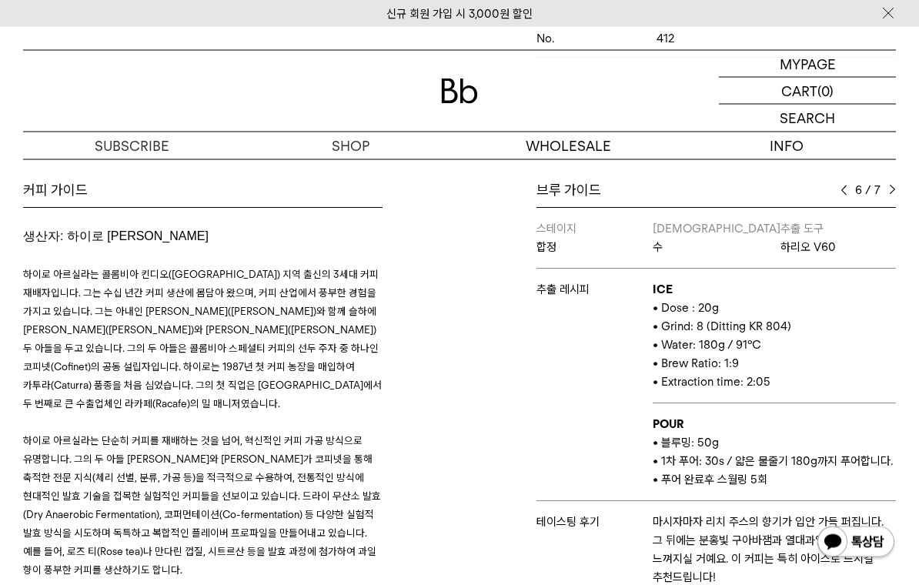
click at [890, 186] on img at bounding box center [892, 191] width 7 height 11
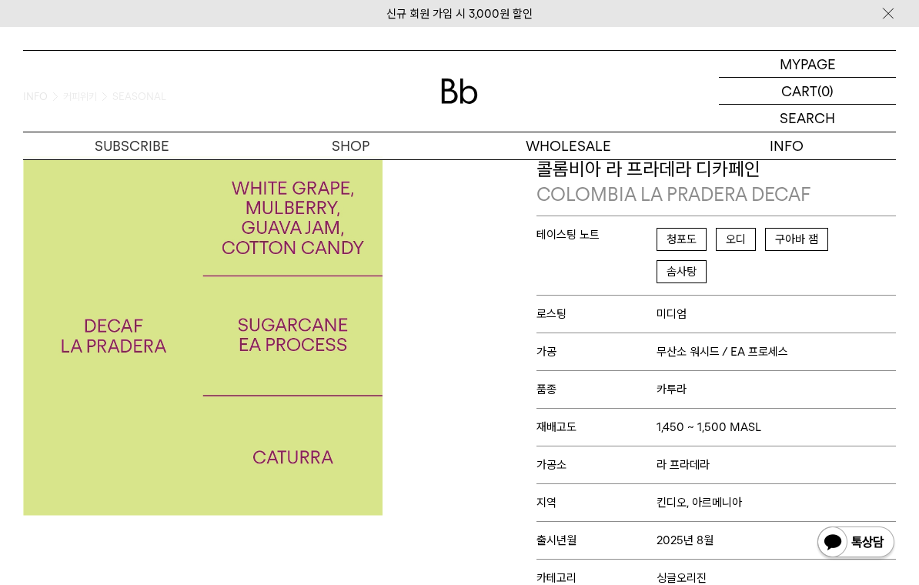
scroll to position [0, 0]
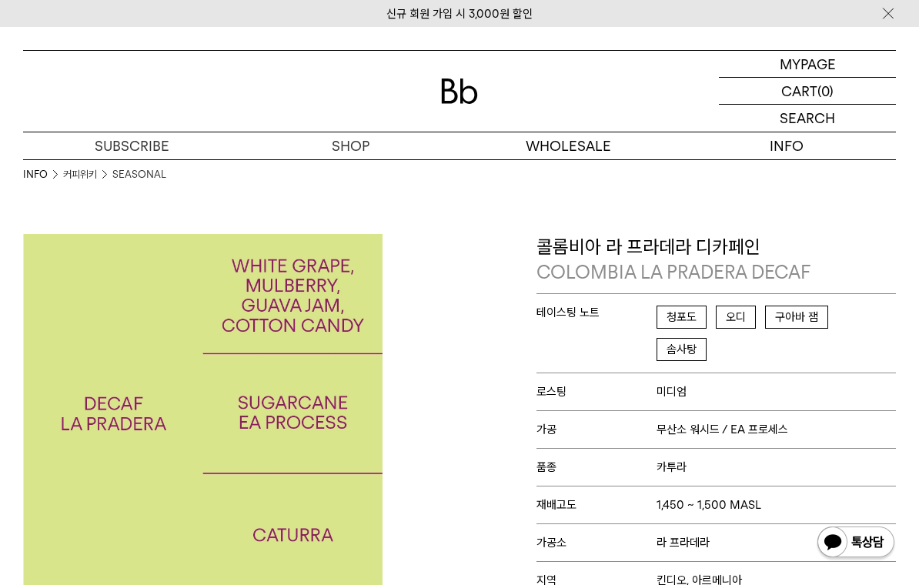
click at [127, 176] on link "SEASONAL" at bounding box center [139, 174] width 54 height 15
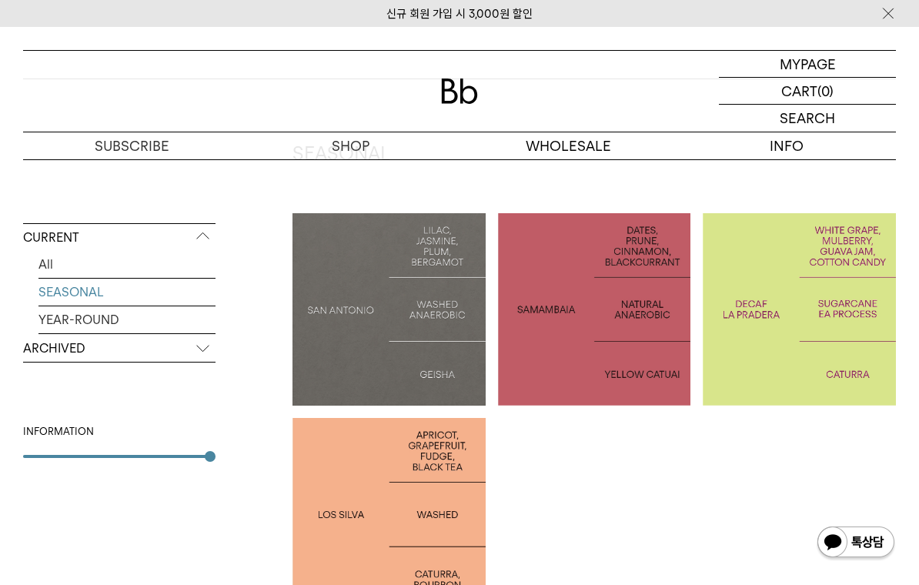
scroll to position [264, 0]
click at [351, 516] on p "PERU LOS SILVA" at bounding box center [388, 515] width 193 height 22
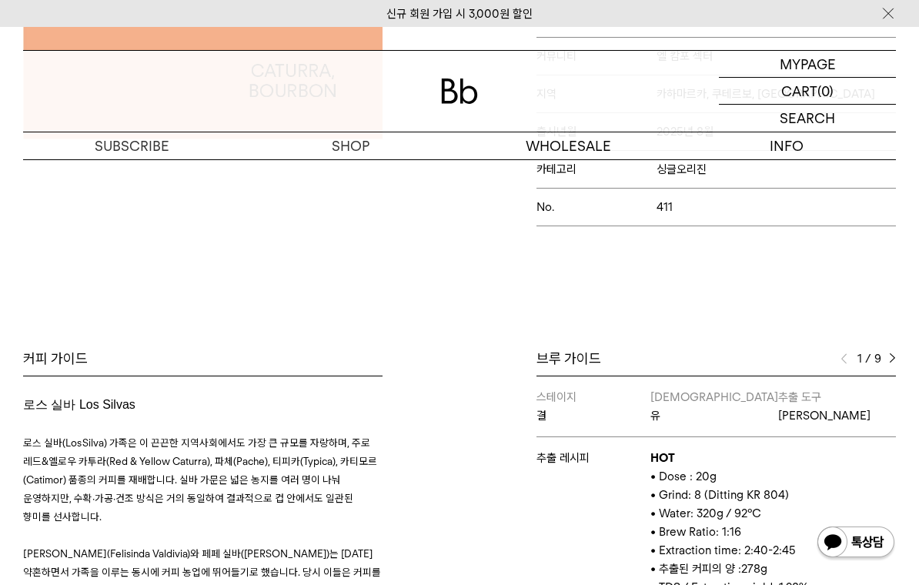
scroll to position [567, 0]
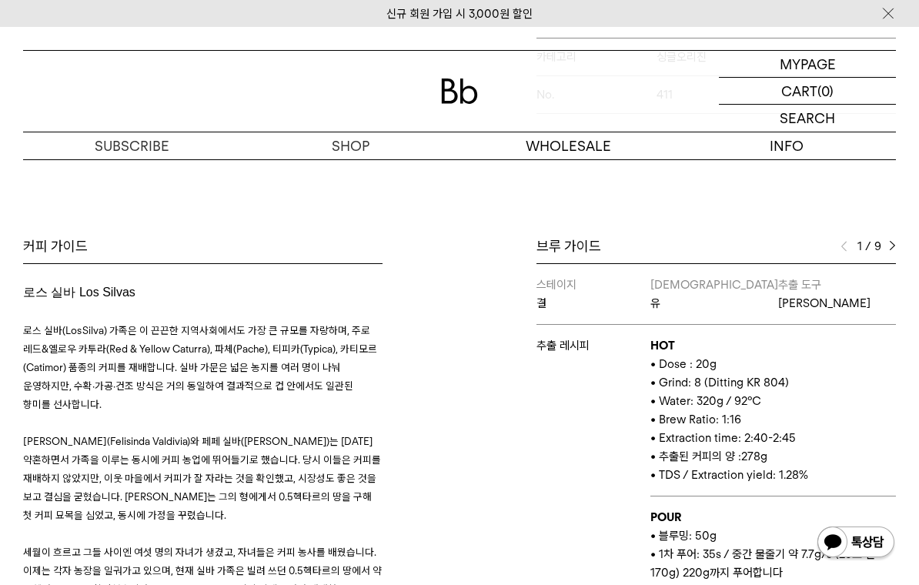
click at [890, 252] on img at bounding box center [892, 246] width 7 height 11
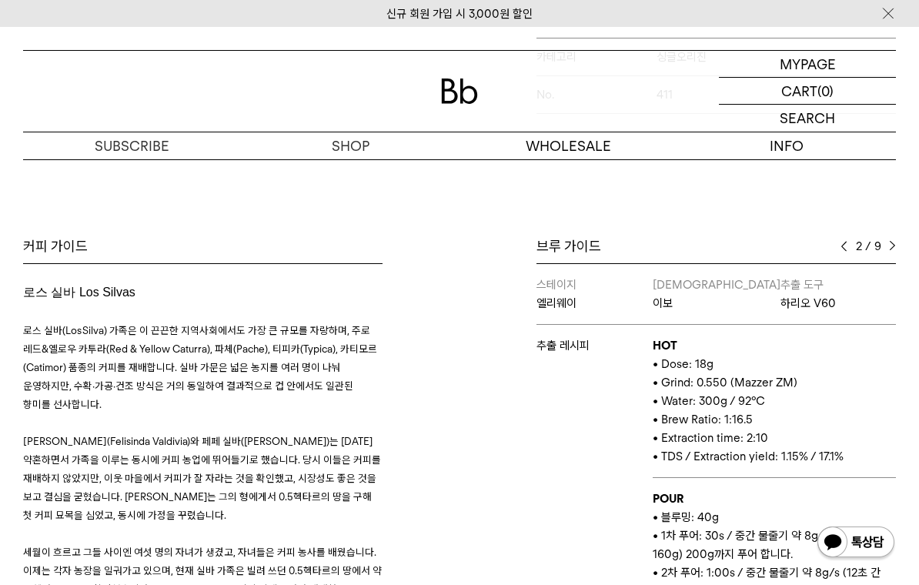
click at [881, 254] on span "9" at bounding box center [877, 246] width 7 height 18
click at [887, 256] on div "2 / 9" at bounding box center [868, 246] width 55 height 18
click at [885, 251] on div "2 / 9" at bounding box center [868, 246] width 55 height 18
click at [891, 252] on img at bounding box center [892, 246] width 7 height 11
click at [891, 250] on img at bounding box center [892, 246] width 7 height 11
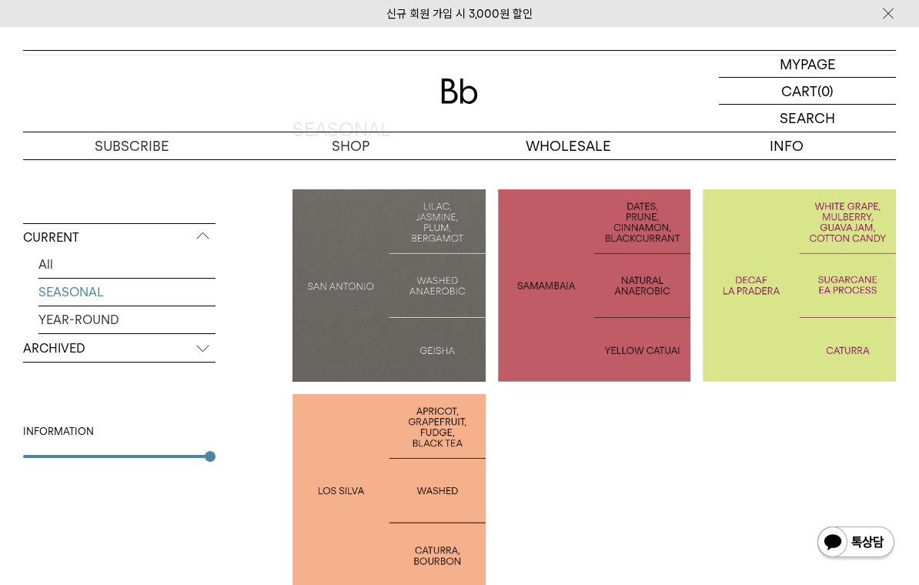
click at [567, 265] on div at bounding box center [594, 285] width 193 height 193
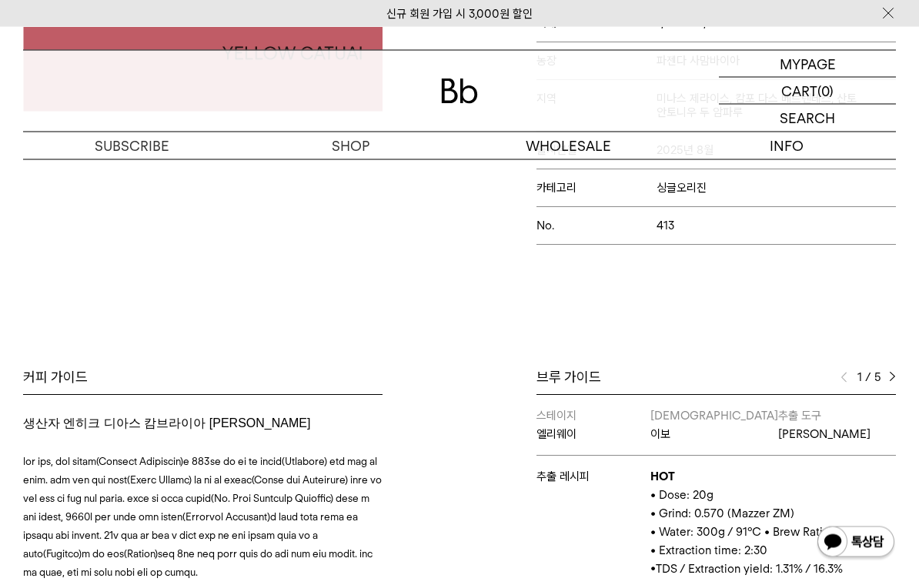
scroll to position [552, 0]
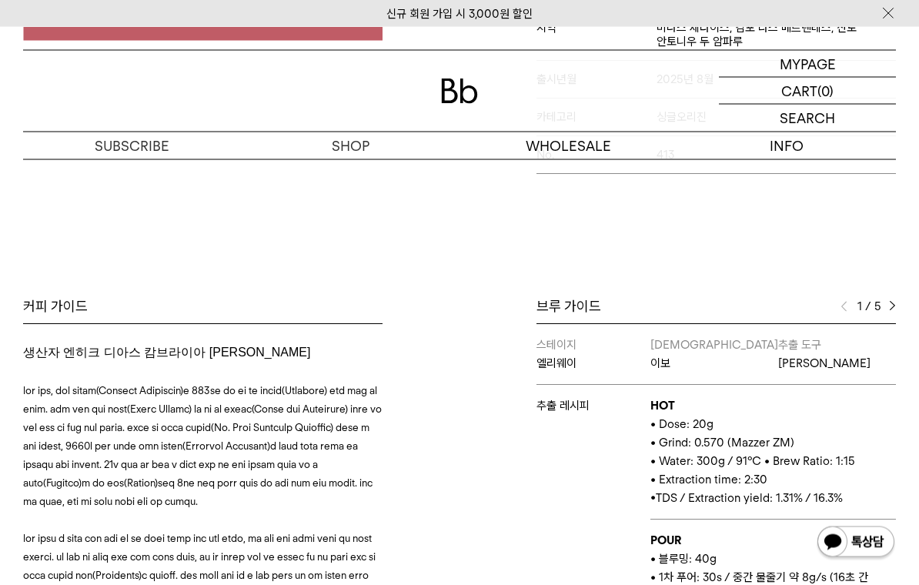
click at [891, 316] on div "1 / 5" at bounding box center [868, 307] width 55 height 18
click at [895, 313] on img at bounding box center [892, 307] width 7 height 11
click at [892, 312] on img at bounding box center [892, 306] width 7 height 11
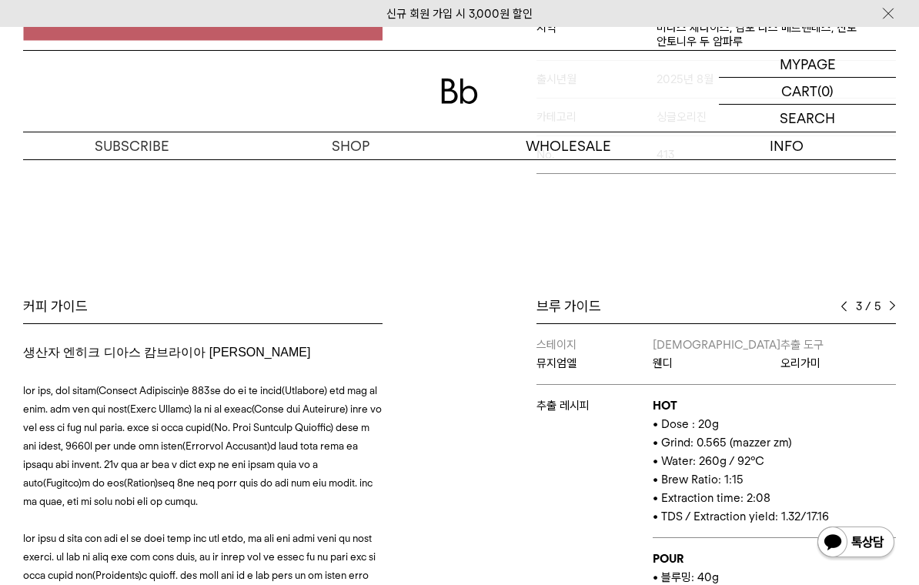
click at [891, 312] on img at bounding box center [892, 306] width 7 height 11
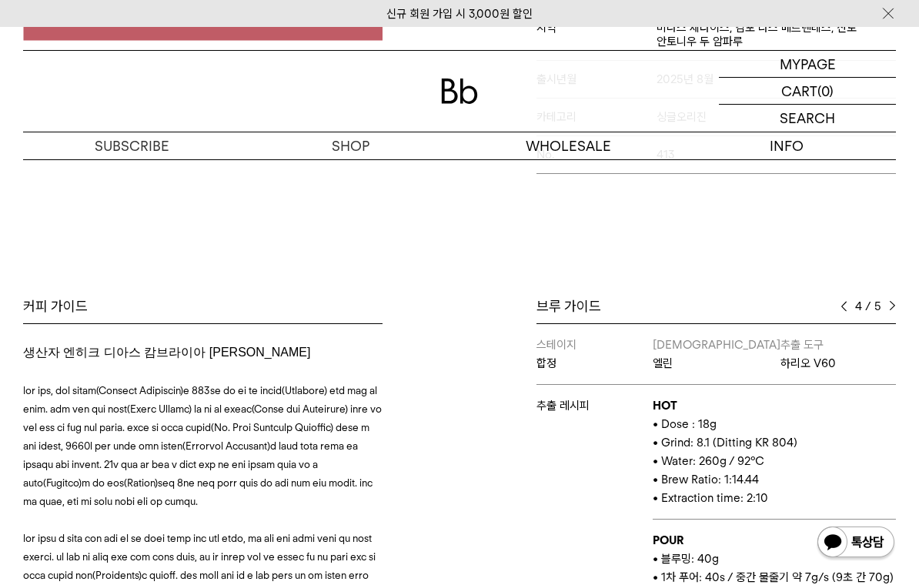
click at [894, 312] on img at bounding box center [892, 306] width 7 height 11
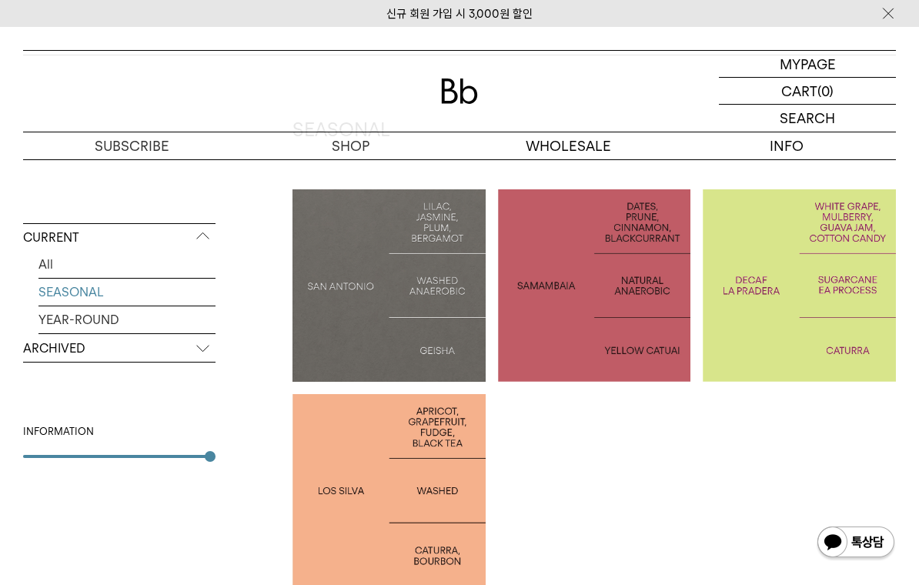
click at [409, 325] on div at bounding box center [388, 285] width 193 height 193
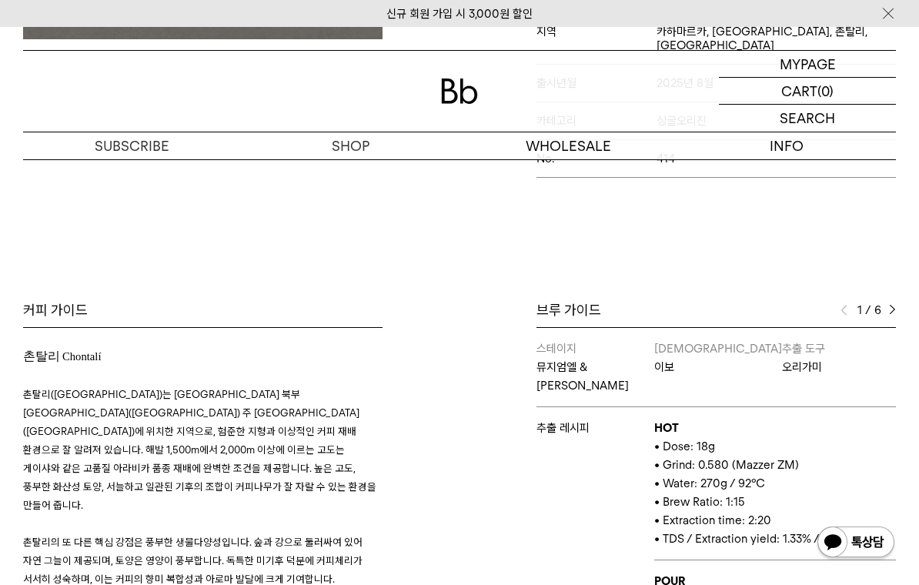
scroll to position [580, 0]
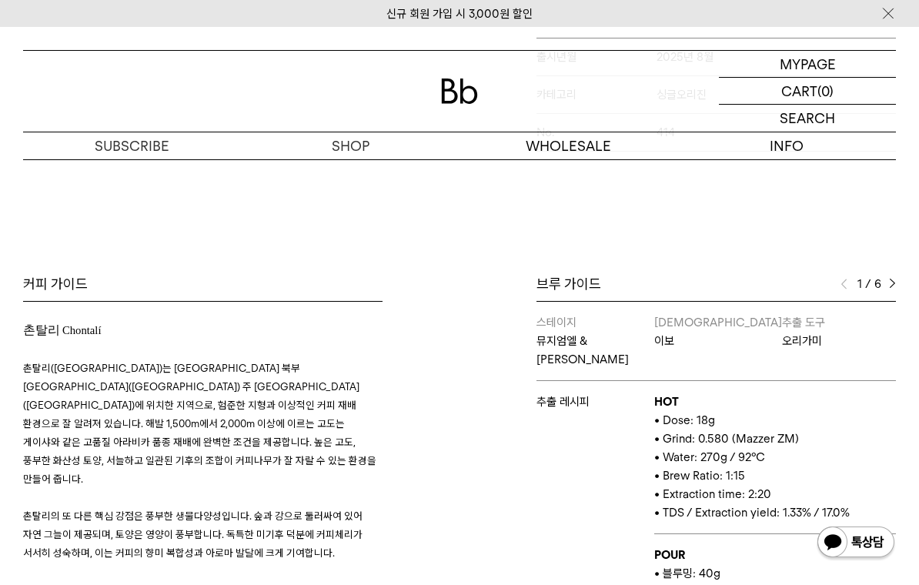
click at [889, 281] on img at bounding box center [892, 284] width 7 height 11
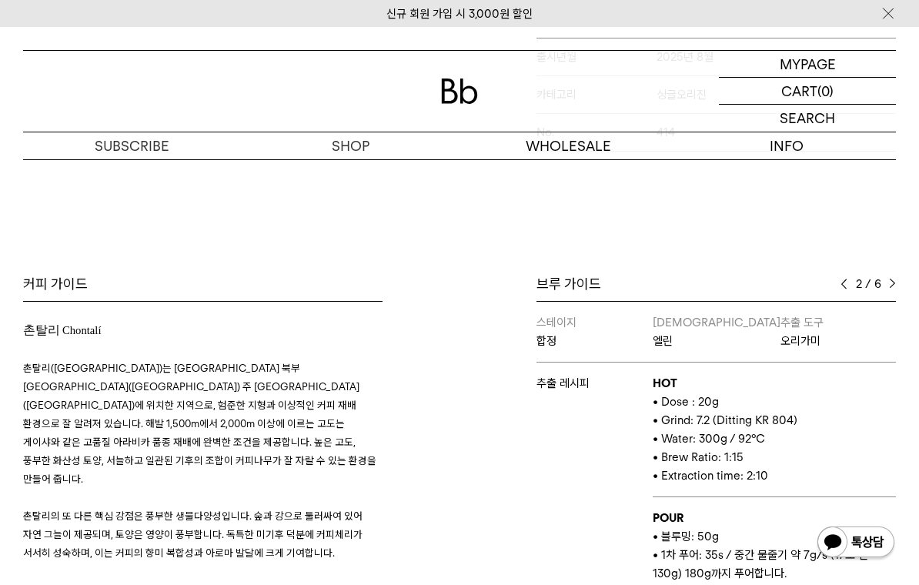
click at [894, 301] on div "스테이지 뮤지엄엘 & 엘리웨이 바리스타 이보 추출 도구 오리가미 추출 레시피 HOT • Dose: 18g • Grind: 0.580 (Mazz…" at bounding box center [716, 514] width 359 height 427
click at [884, 291] on div "브루 가이드 2 / 6 스테이지 뮤지엄엘 & 엘리웨이 바리스타 이보 추출 도구 오리가미 추출 레시피 HOT • Dose: 18g • Grind…" at bounding box center [716, 501] width 359 height 453
click at [891, 289] on div "브루 가이드 2 / 6 스테이지 뮤지엄엘 & 엘리웨이 바리스타 이보 추출 도구 오리가미 추출 레시피 HOT • Dose: 18g • Grind…" at bounding box center [716, 501] width 359 height 453
click at [892, 279] on img at bounding box center [892, 284] width 7 height 11
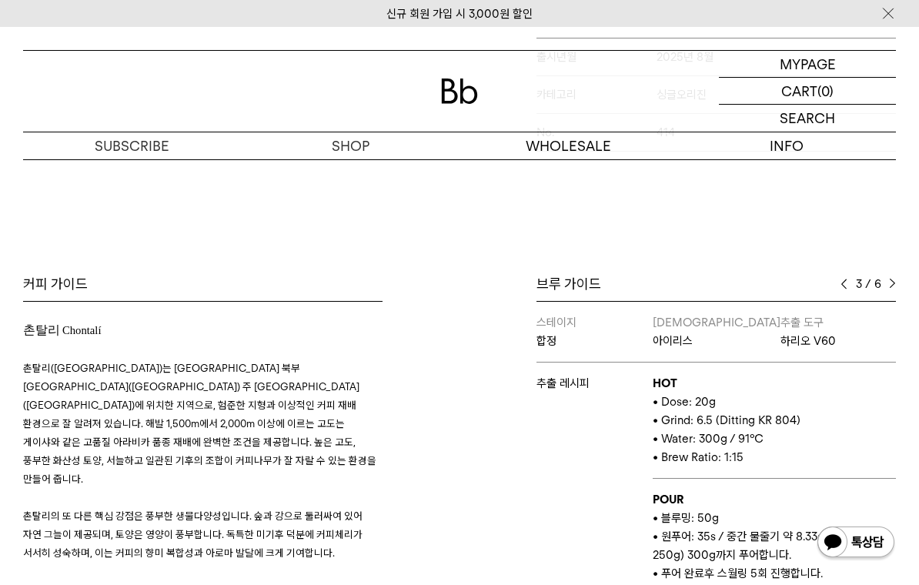
click at [887, 284] on div "3 / 6" at bounding box center [868, 284] width 55 height 18
click at [884, 287] on div "브루 가이드 3 / 6 스테이지 뮤지엄엘 & 엘리웨이 바리스타 이보 추출 도구 오리가미 추출 레시피 HOT • Dose: 18g • Grind…" at bounding box center [716, 501] width 359 height 453
click at [887, 286] on div "브루 가이드 3 / 6 스테이지 뮤지엄엘 & 엘리웨이 바리스타 이보 추출 도구 오리가미 추출 레시피 HOT • Dose: 18g • Grind…" at bounding box center [716, 501] width 359 height 453
click at [878, 281] on span "6" at bounding box center [877, 284] width 7 height 18
click at [894, 282] on img at bounding box center [892, 284] width 7 height 11
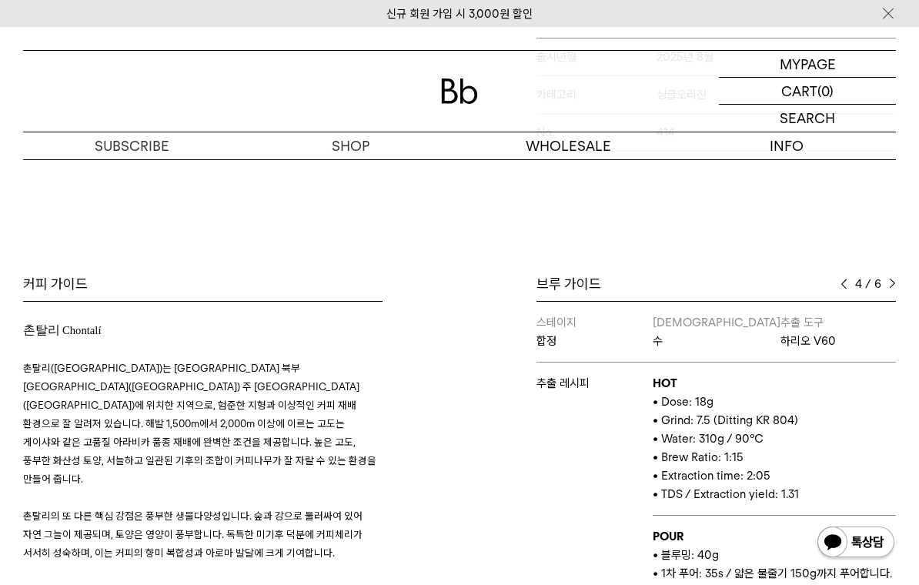
click at [885, 289] on div "브루 가이드 4 / 6 스테이지 뮤지엄엘 & 엘리웨이 바리스타 이보 추출 도구 오리가미 추출 레시피 HOT • Dose: 18g • Grind…" at bounding box center [716, 501] width 359 height 453
click at [885, 279] on div "4 / 6" at bounding box center [868, 284] width 55 height 18
click at [894, 279] on img at bounding box center [892, 284] width 7 height 11
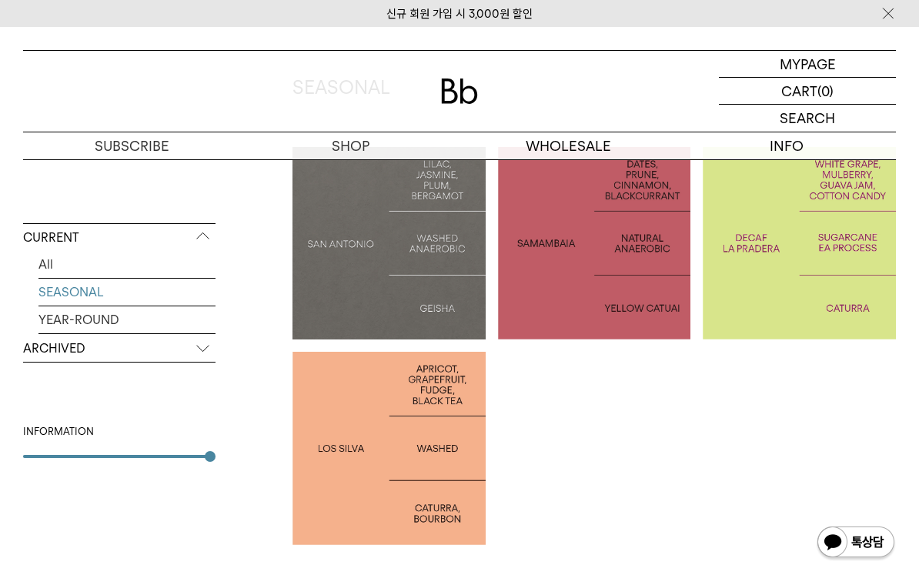
scroll to position [339, 0]
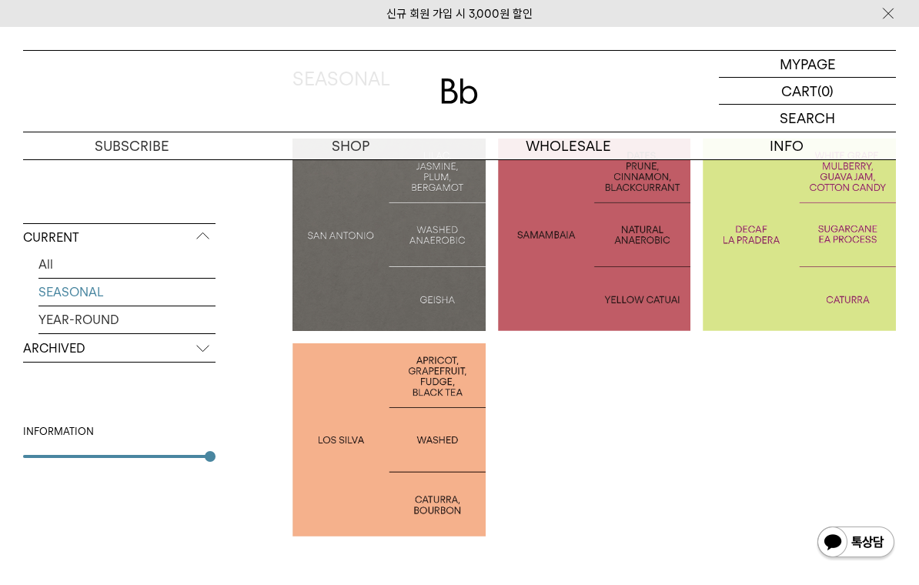
click at [805, 280] on div at bounding box center [799, 235] width 193 height 193
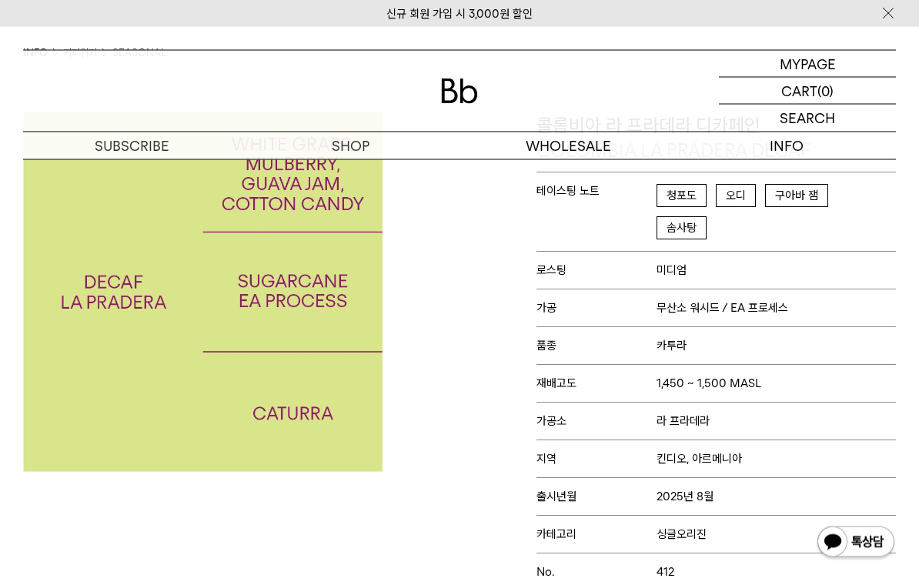
scroll to position [122, 0]
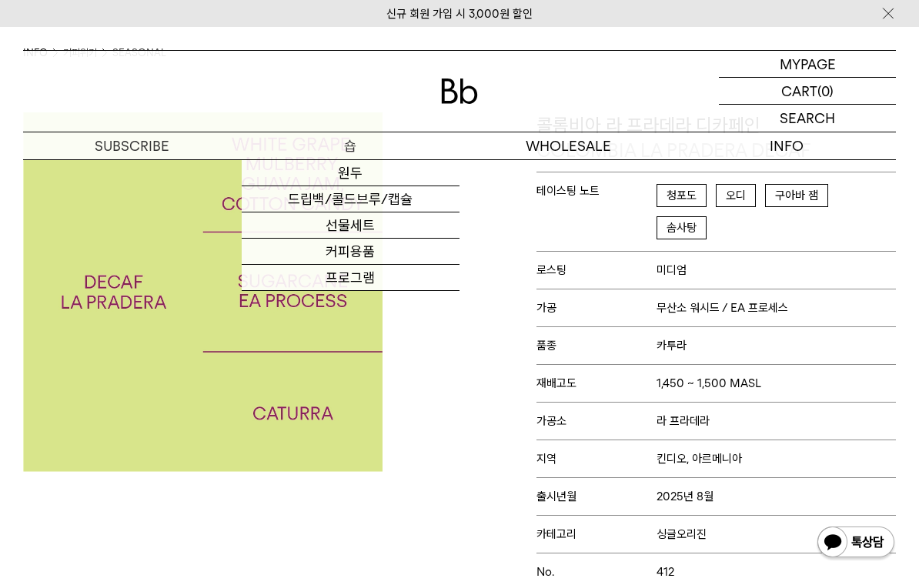
click at [389, 185] on link "원두" at bounding box center [351, 173] width 219 height 26
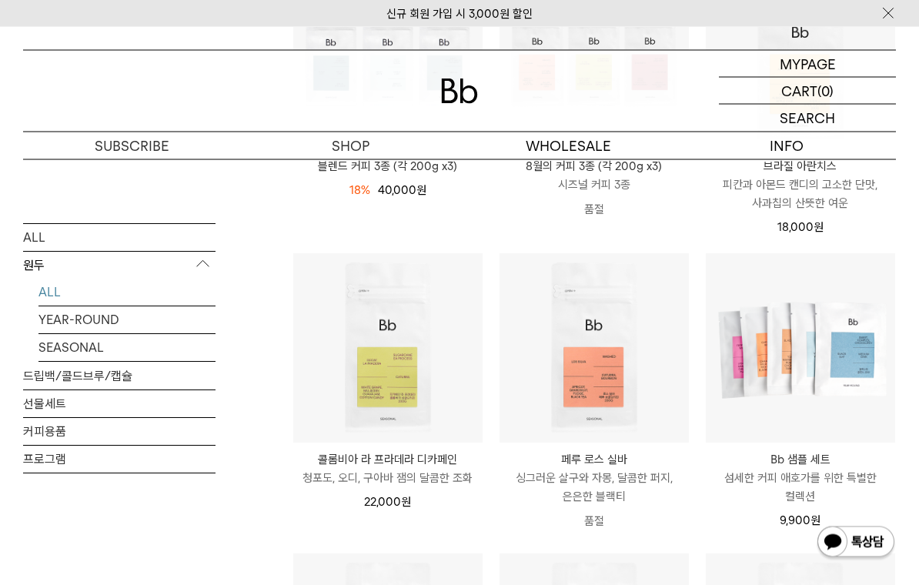
scroll to position [348, 0]
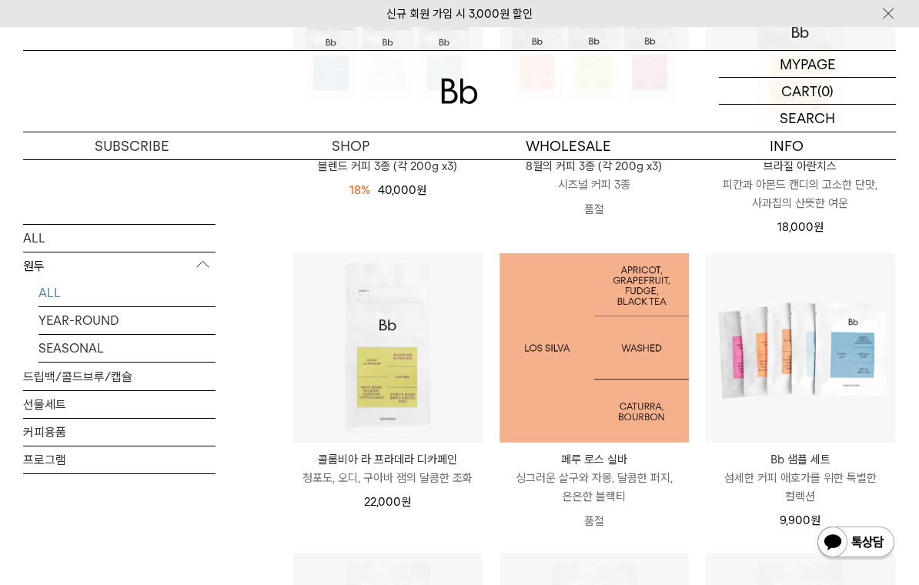
click at [597, 432] on img at bounding box center [594, 347] width 189 height 189
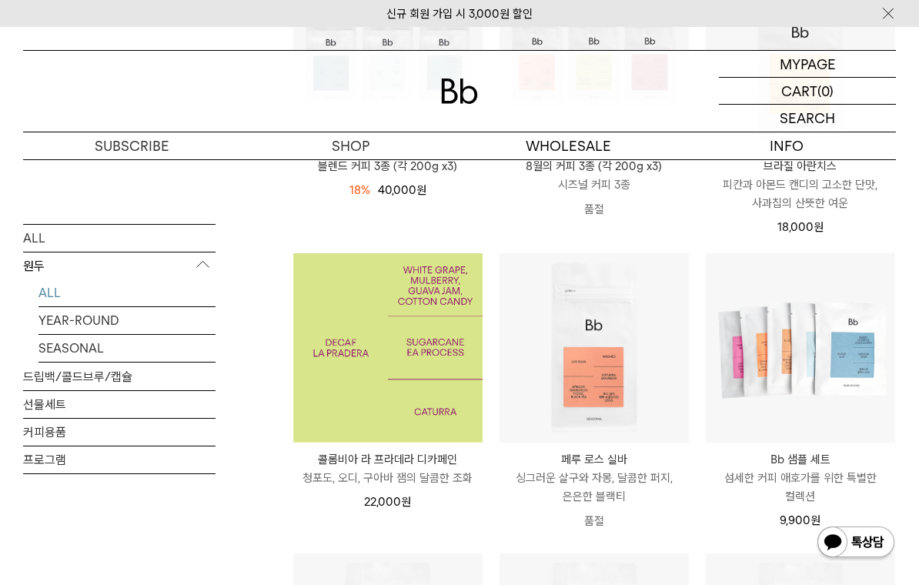
click at [368, 428] on img at bounding box center [387, 347] width 189 height 189
